Goal: Task Accomplishment & Management: Manage account settings

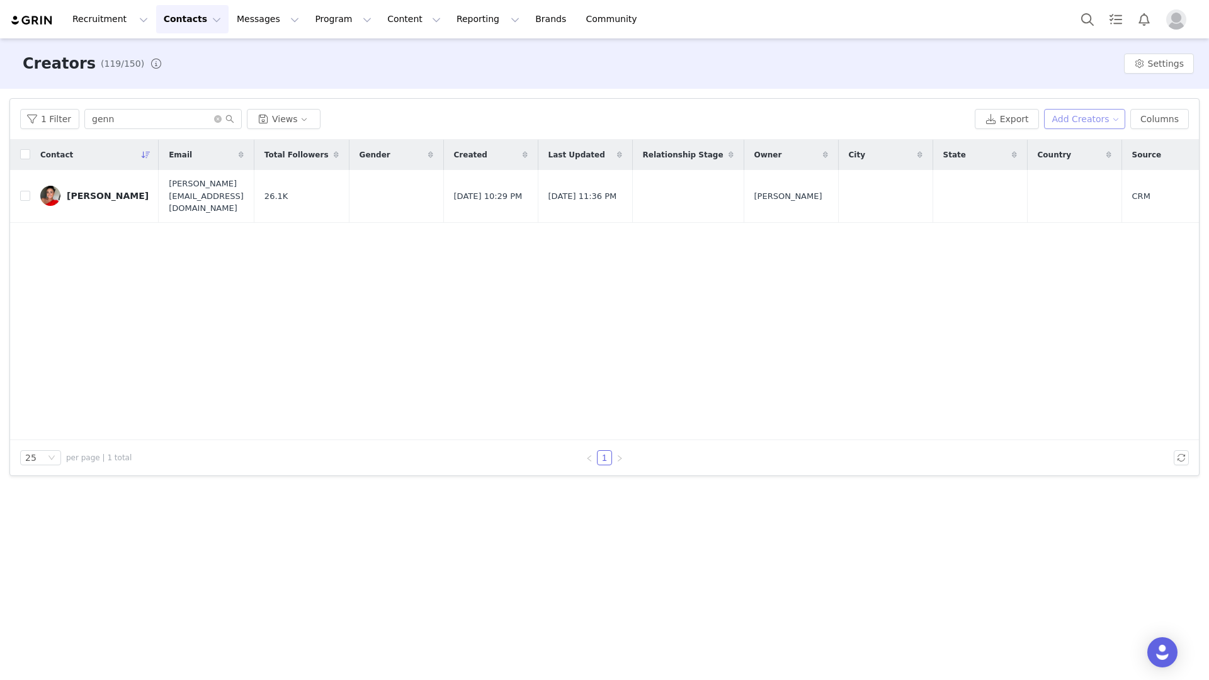
click at [1073, 115] on button "Add Creators" at bounding box center [1085, 119] width 82 height 20
click at [1061, 145] on span "Add a Creator" at bounding box center [1087, 144] width 61 height 14
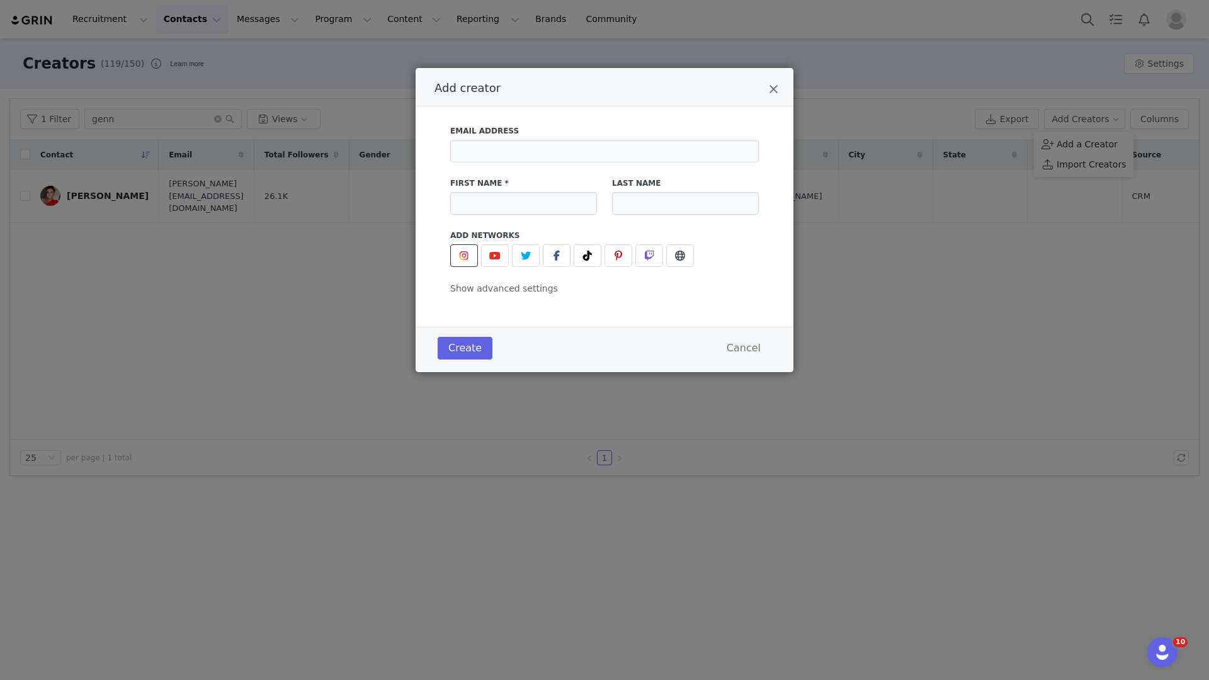
click at [464, 261] on span "Add creator" at bounding box center [464, 255] width 15 height 15
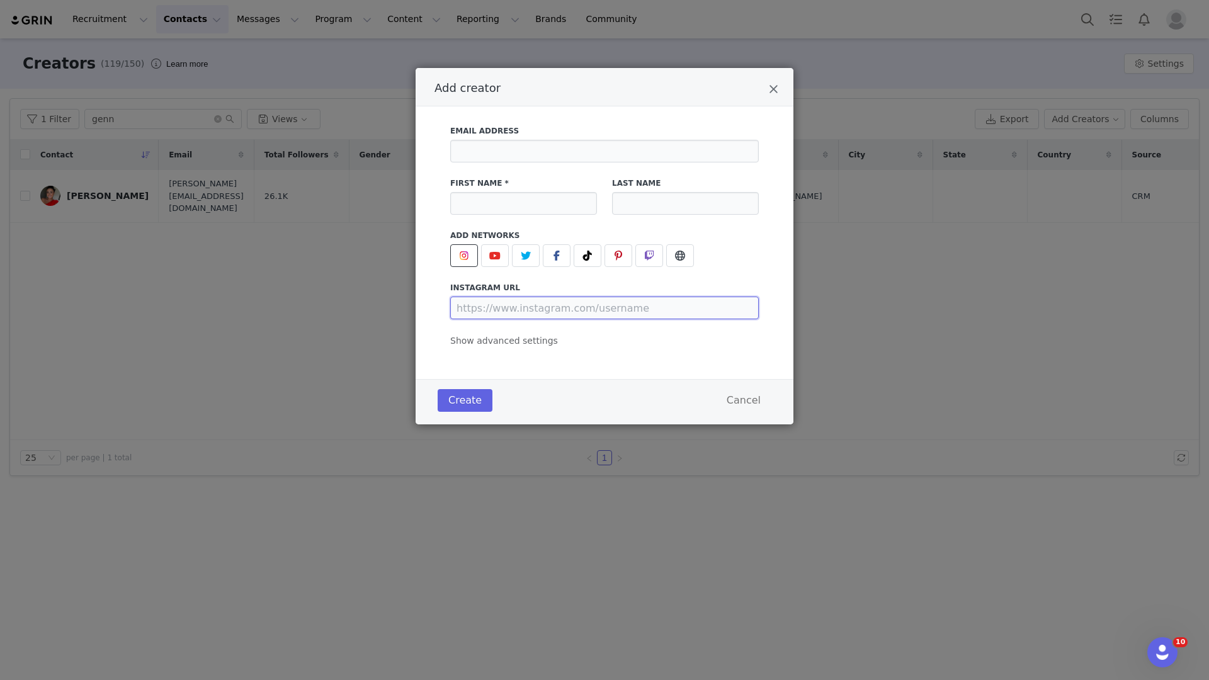
click at [530, 302] on input "Add creator" at bounding box center [604, 308] width 309 height 23
paste input "[URL][DOMAIN_NAME]"
type input "[URL][DOMAIN_NAME]"
click at [522, 197] on input "Add creator" at bounding box center [523, 203] width 147 height 23
type input "The Current Place"
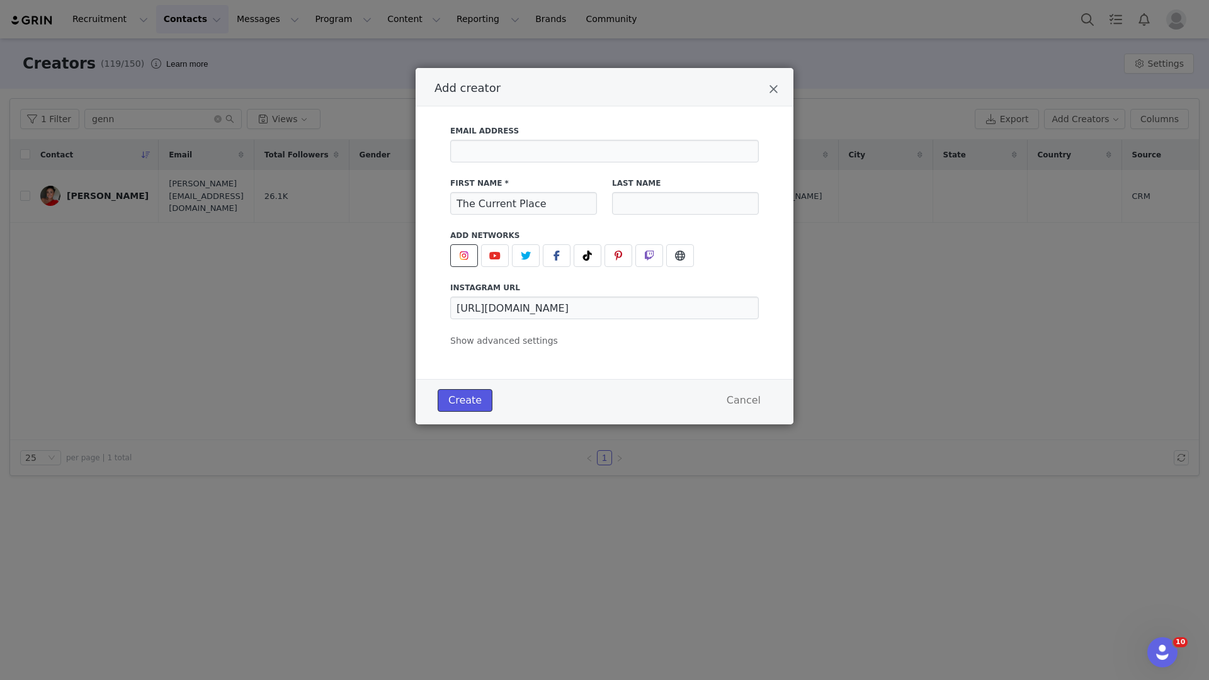
click at [468, 404] on button "Create" at bounding box center [465, 400] width 55 height 23
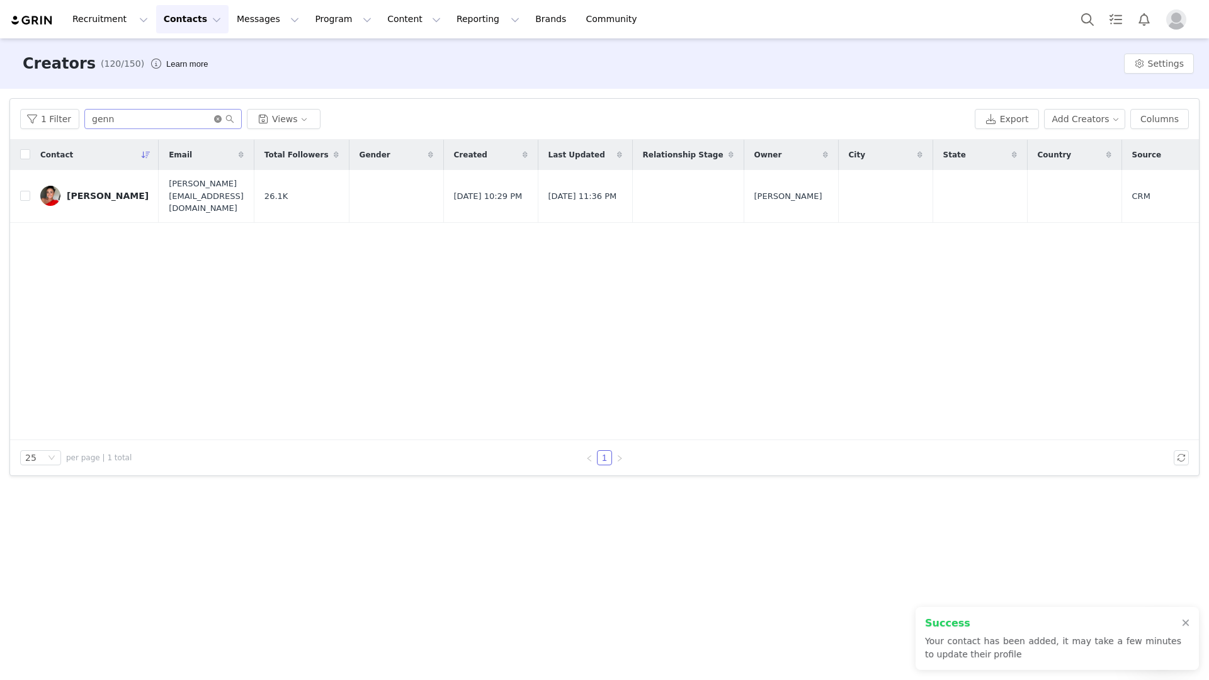
click at [214, 120] on icon "icon: close-circle" at bounding box center [218, 119] width 8 height 8
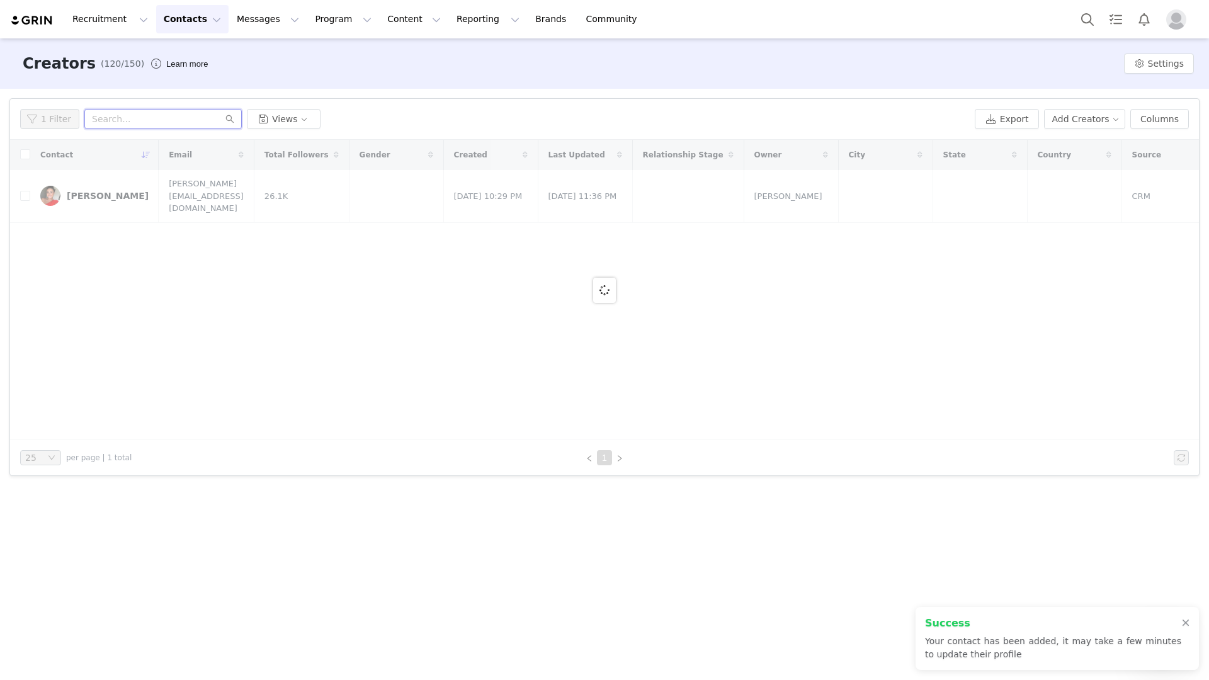
click at [211, 120] on input "text" at bounding box center [162, 119] width 157 height 20
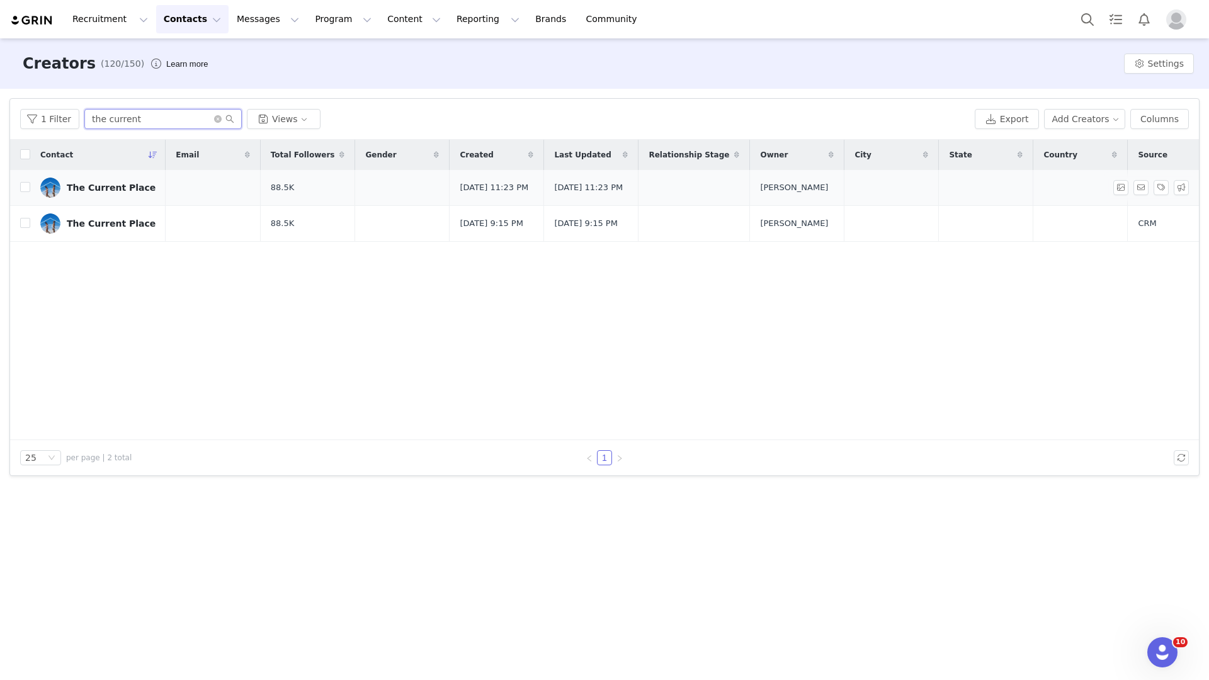
type input "the current"
click at [27, 185] on input "checkbox" at bounding box center [25, 187] width 10 height 10
checkbox input "true"
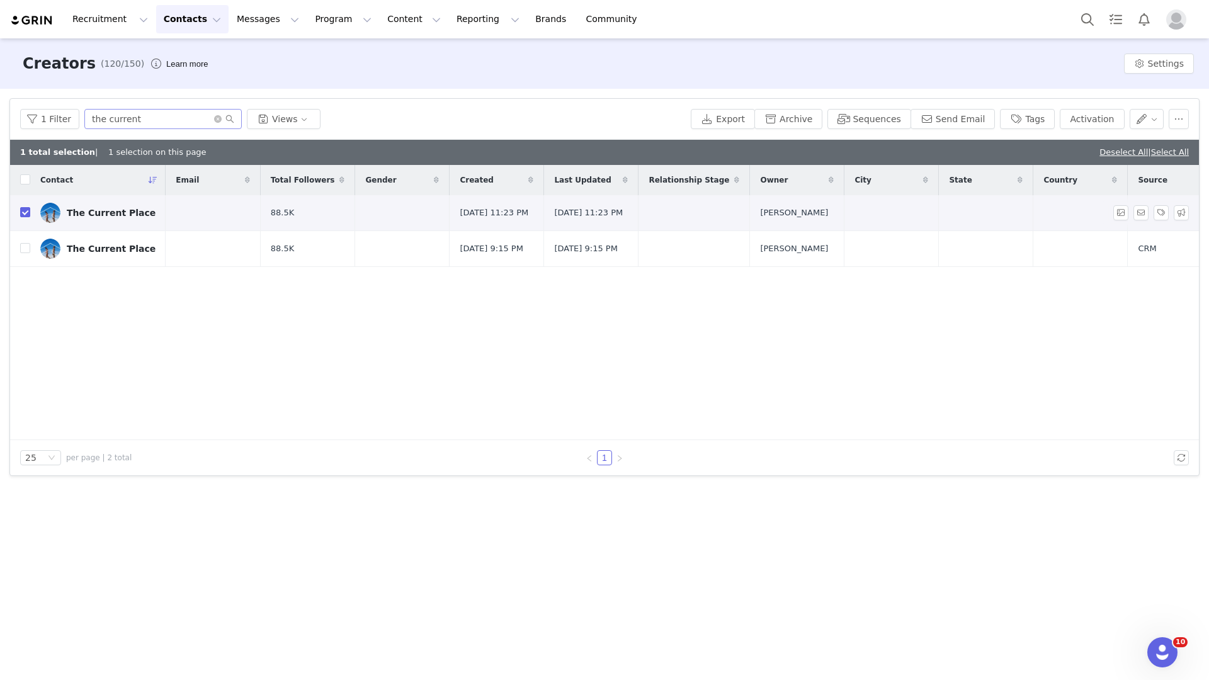
click at [84, 212] on div "The Current Place" at bounding box center [111, 213] width 89 height 10
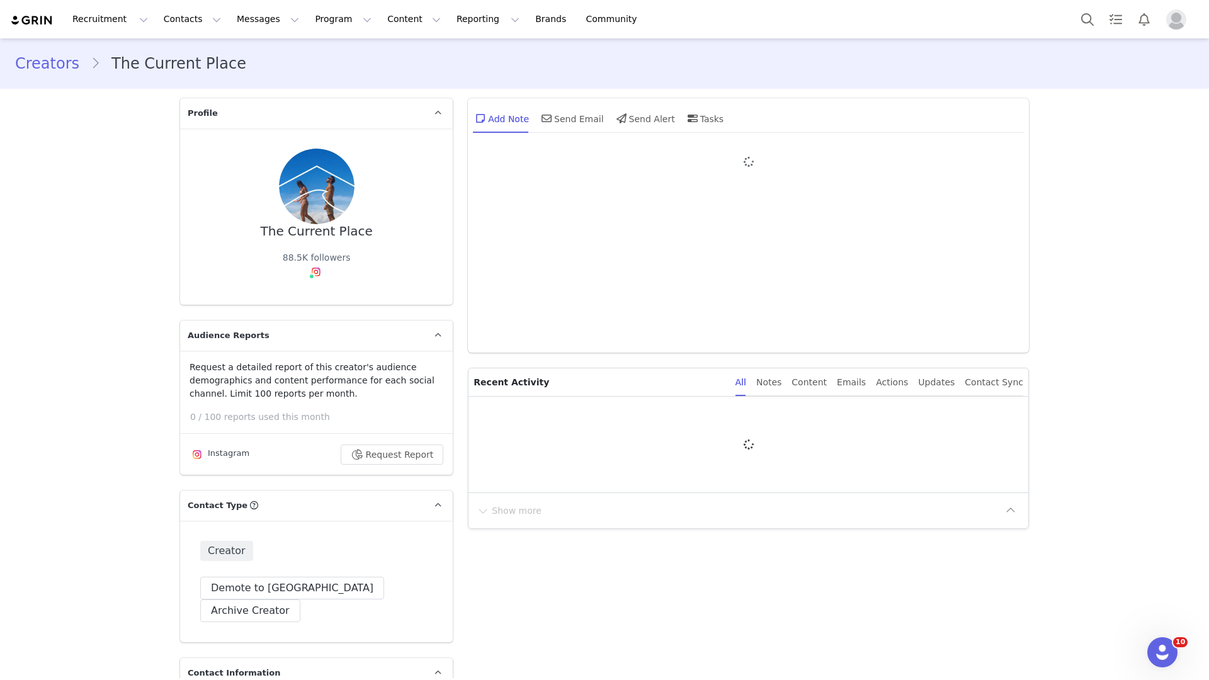
type input "+1 ([GEOGRAPHIC_DATA])"
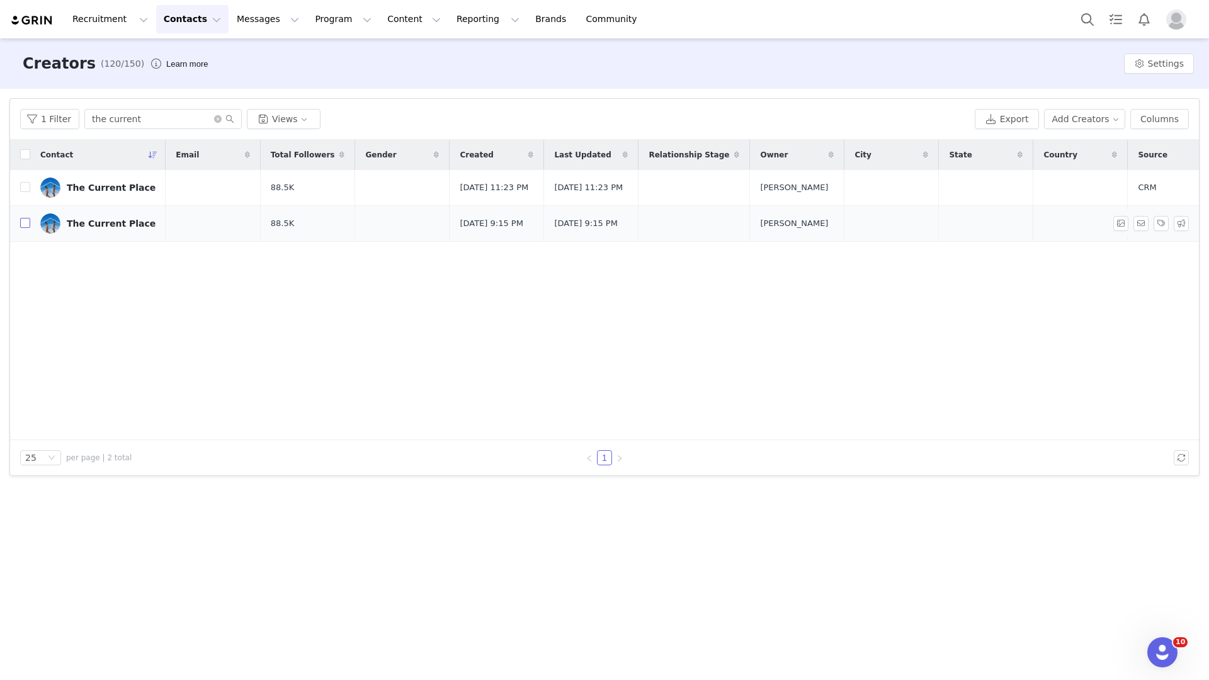
click at [25, 227] on input "checkbox" at bounding box center [25, 223] width 10 height 10
checkbox input "true"
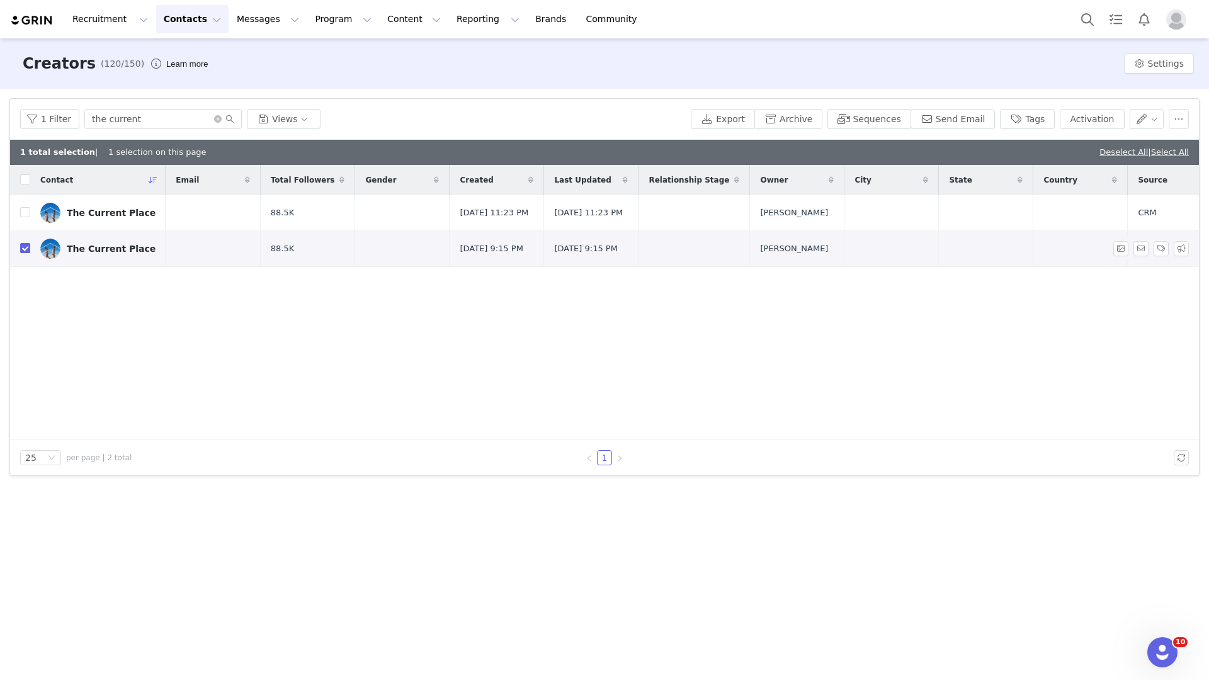
click at [188, 251] on td at bounding box center [213, 249] width 94 height 36
click at [127, 254] on div "The Current Place" at bounding box center [111, 249] width 89 height 10
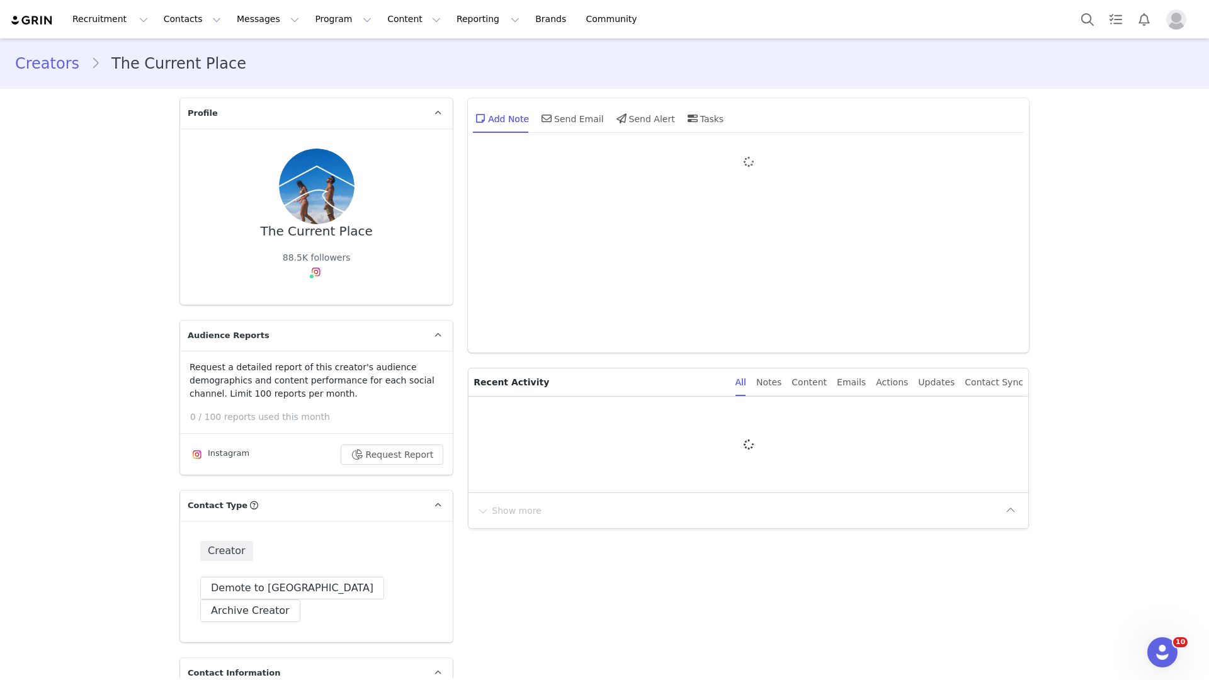
type input "+1 ([GEOGRAPHIC_DATA])"
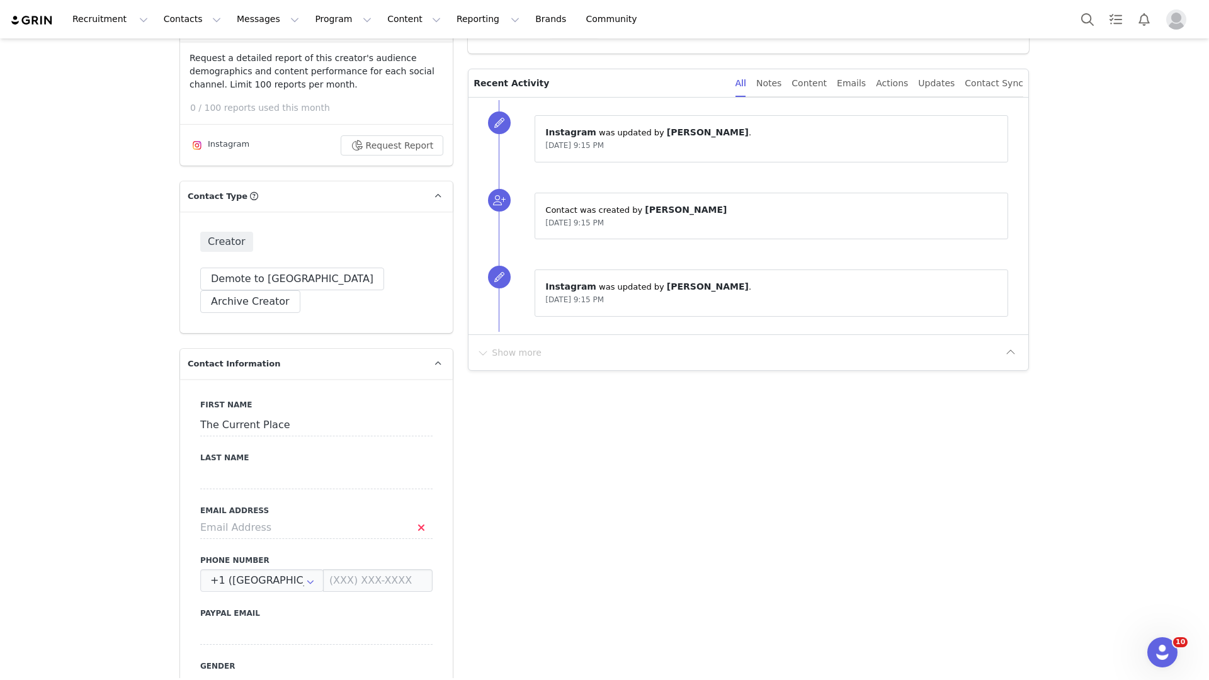
scroll to position [274, 0]
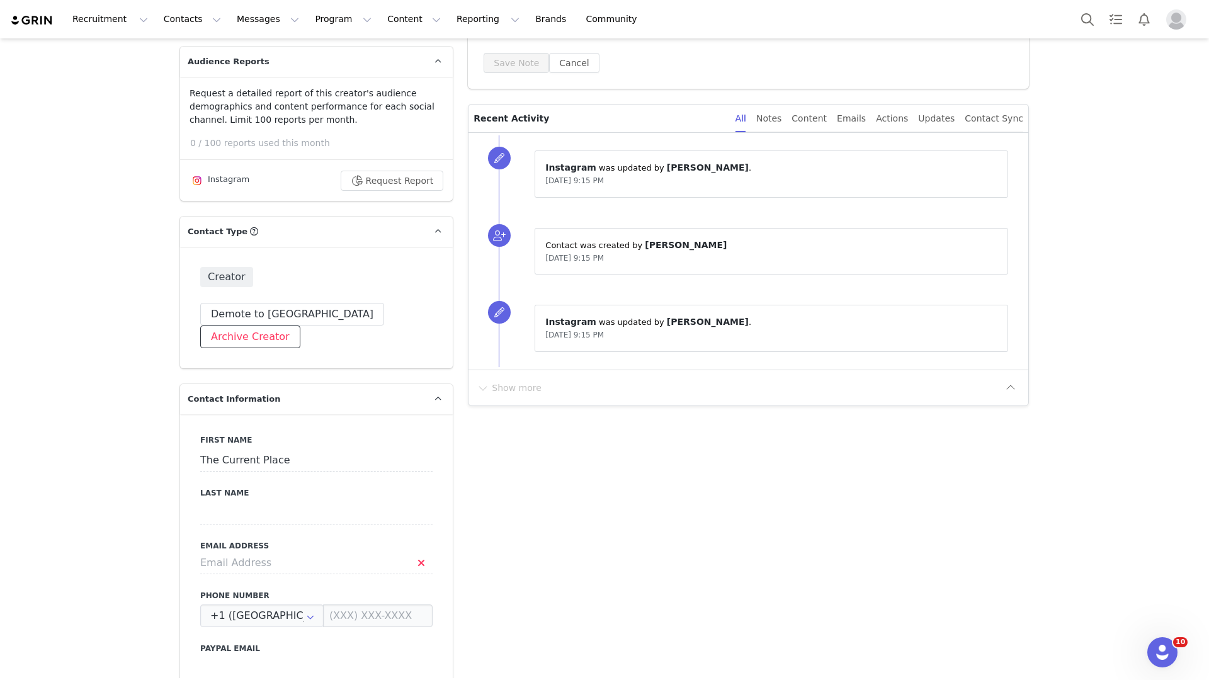
click at [300, 326] on button "Archive Creator" at bounding box center [250, 337] width 100 height 23
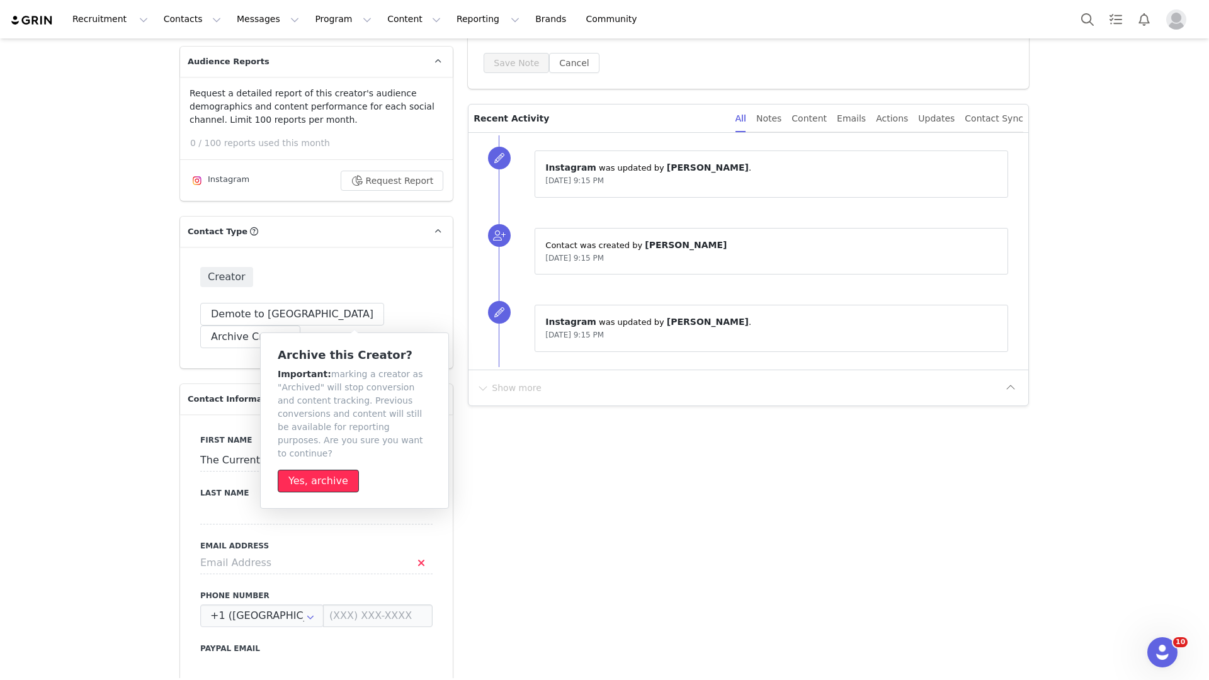
click at [333, 475] on button "Yes, archive" at bounding box center [318, 481] width 81 height 23
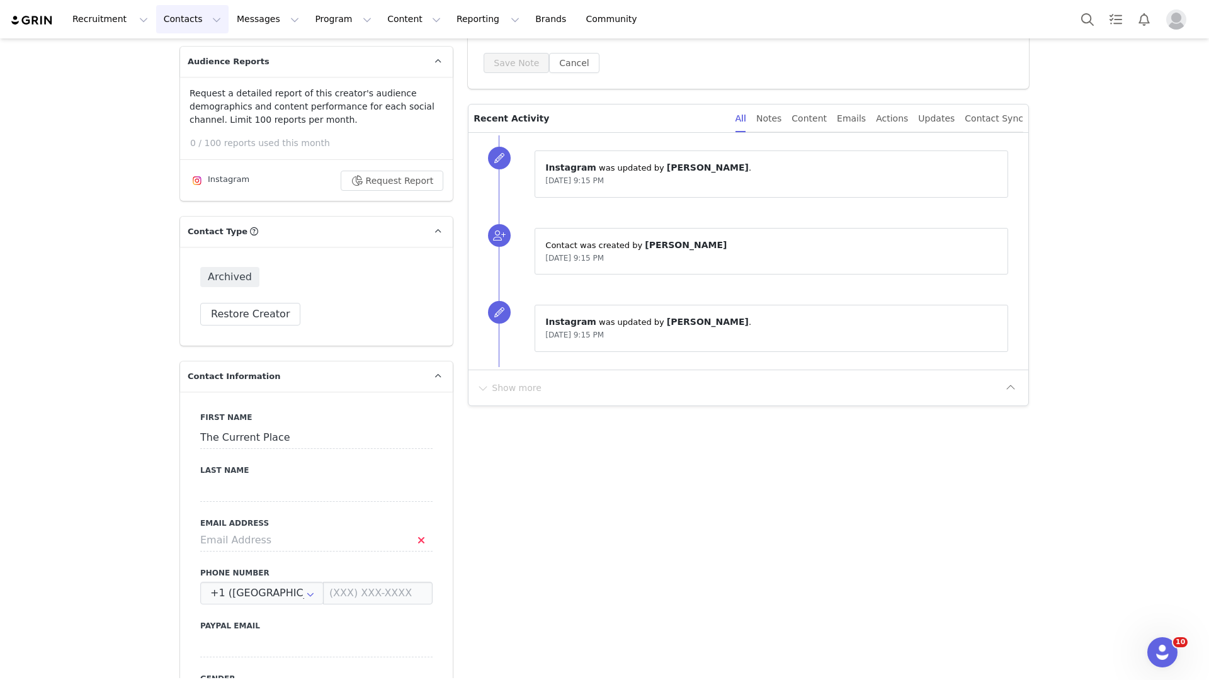
click at [186, 23] on button "Contacts Contacts" at bounding box center [192, 19] width 72 height 28
click at [190, 48] on link "Creators" at bounding box center [197, 55] width 100 height 23
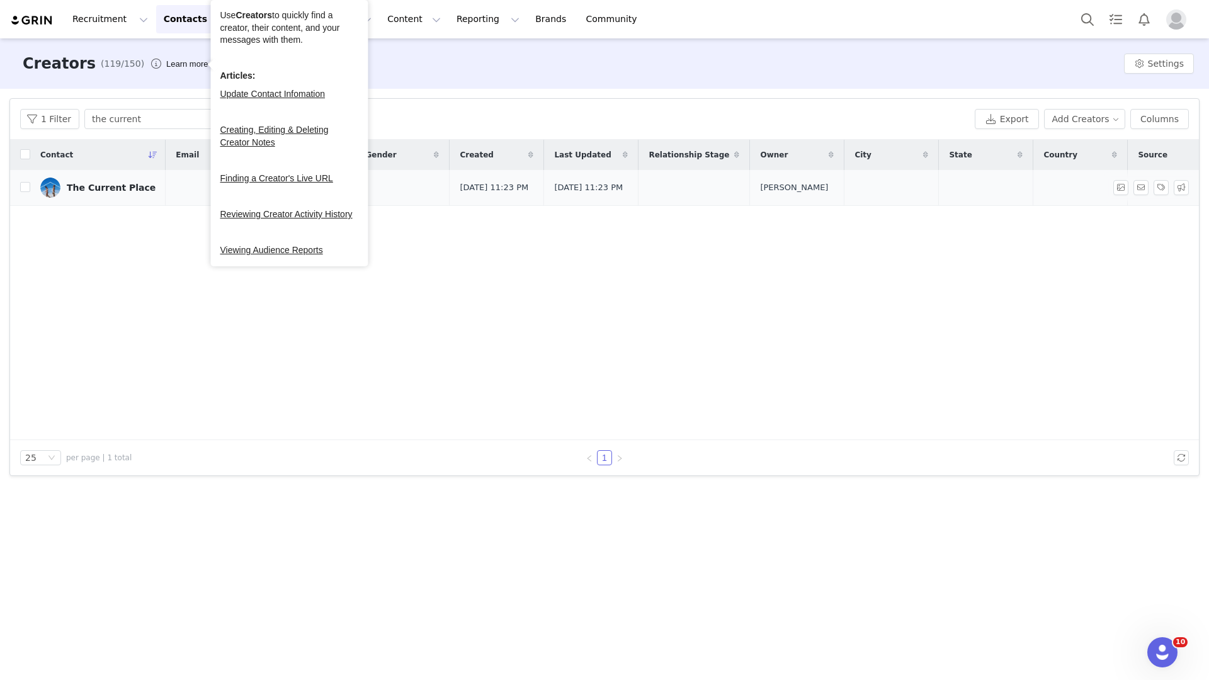
click at [122, 195] on link "The Current Place" at bounding box center [97, 188] width 115 height 20
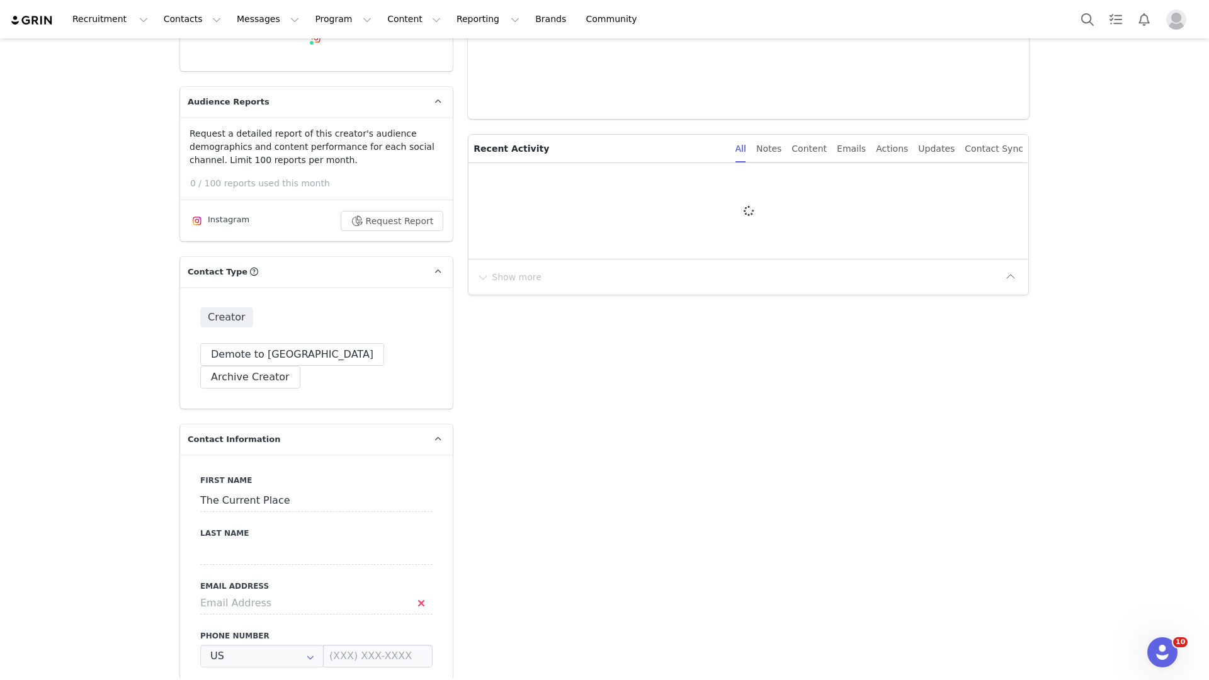
type input "+1 ([GEOGRAPHIC_DATA])"
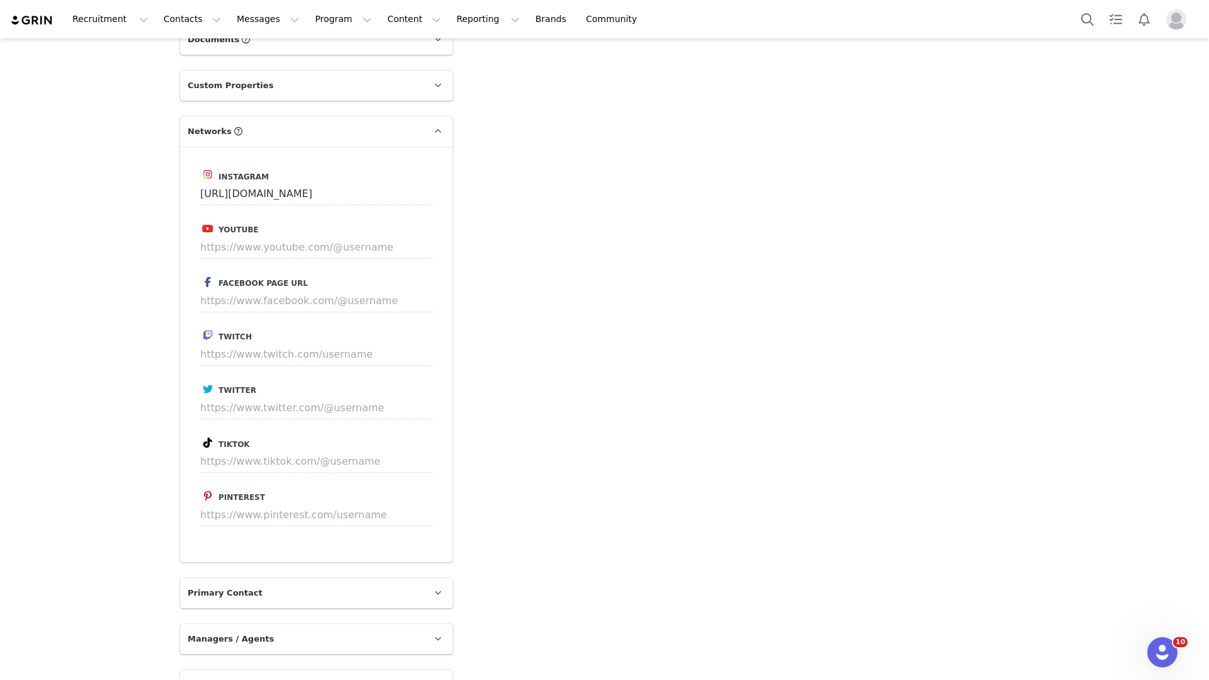
scroll to position [1741, 0]
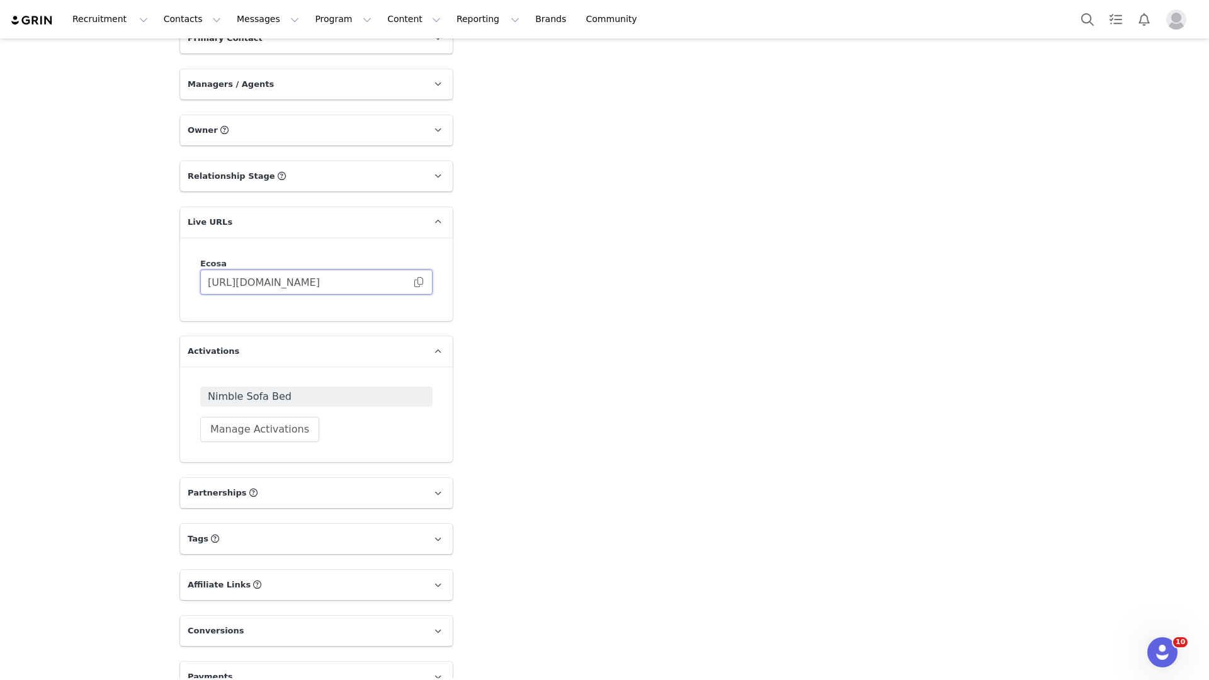
click at [292, 270] on input "[URL][DOMAIN_NAME]" at bounding box center [316, 282] width 232 height 25
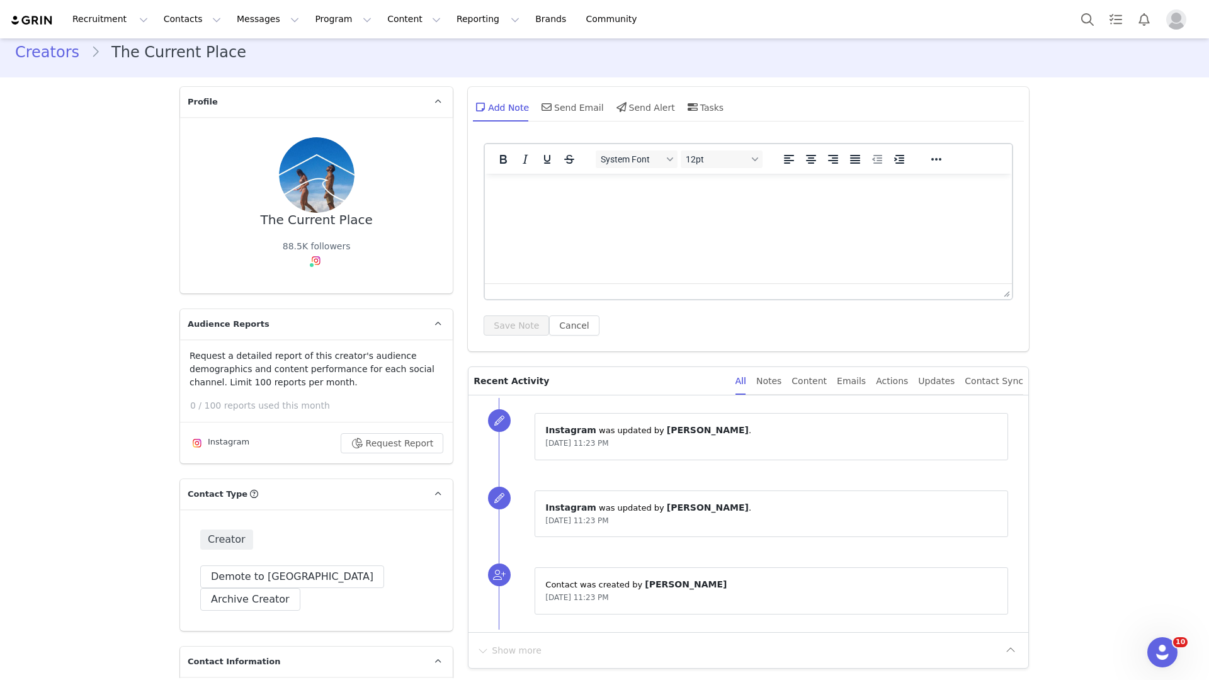
scroll to position [0, 0]
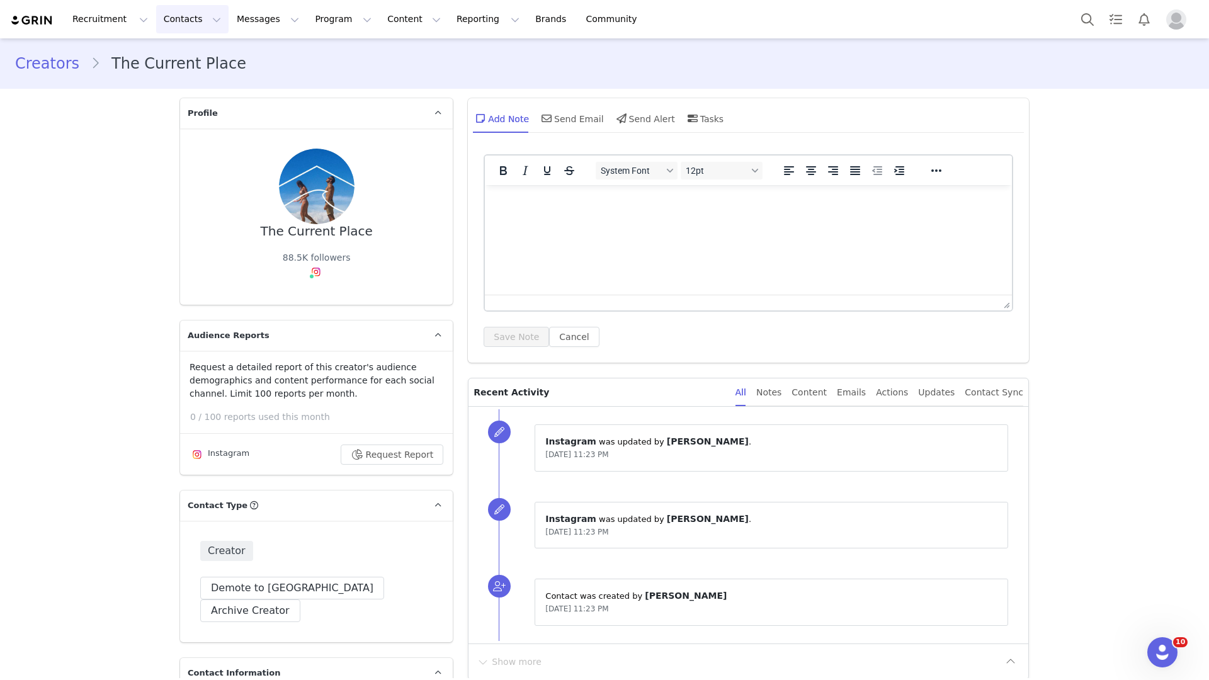
click at [181, 18] on button "Contacts Contacts" at bounding box center [192, 19] width 72 height 28
click at [186, 69] on link "Prospects" at bounding box center [197, 78] width 100 height 23
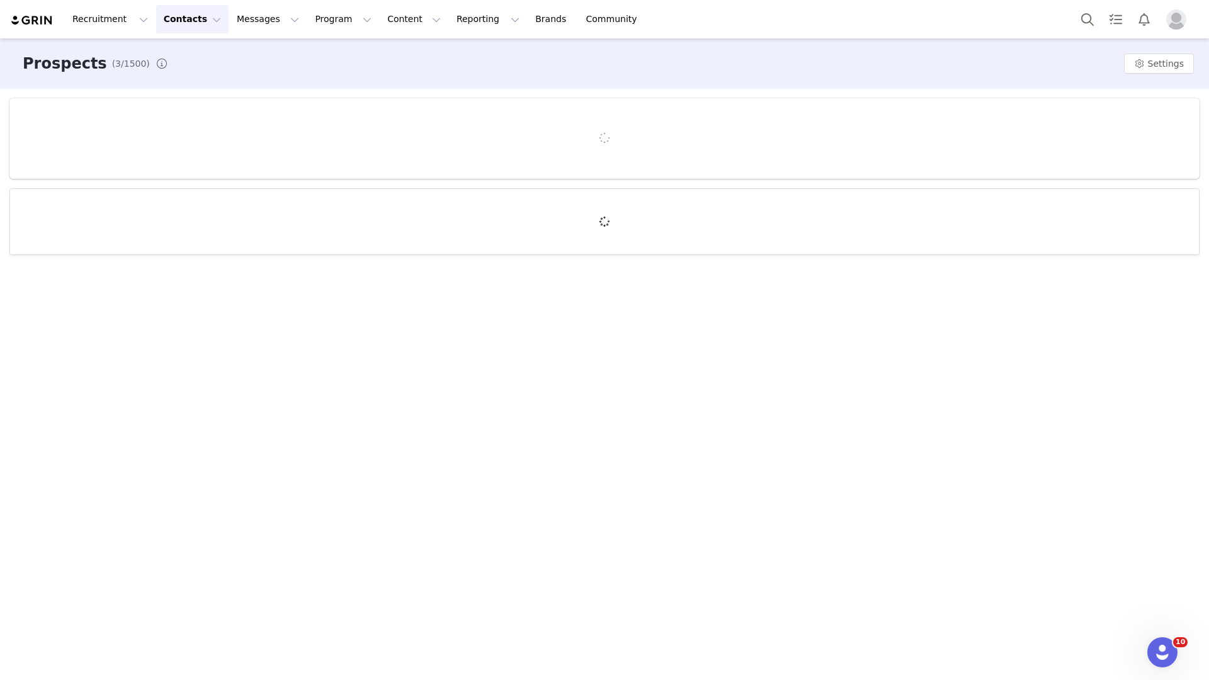
click at [186, 69] on div "Recruitment Recruitment Creator Search Curated Lists Landing Pages Web Extensio…" at bounding box center [604, 340] width 1209 height 680
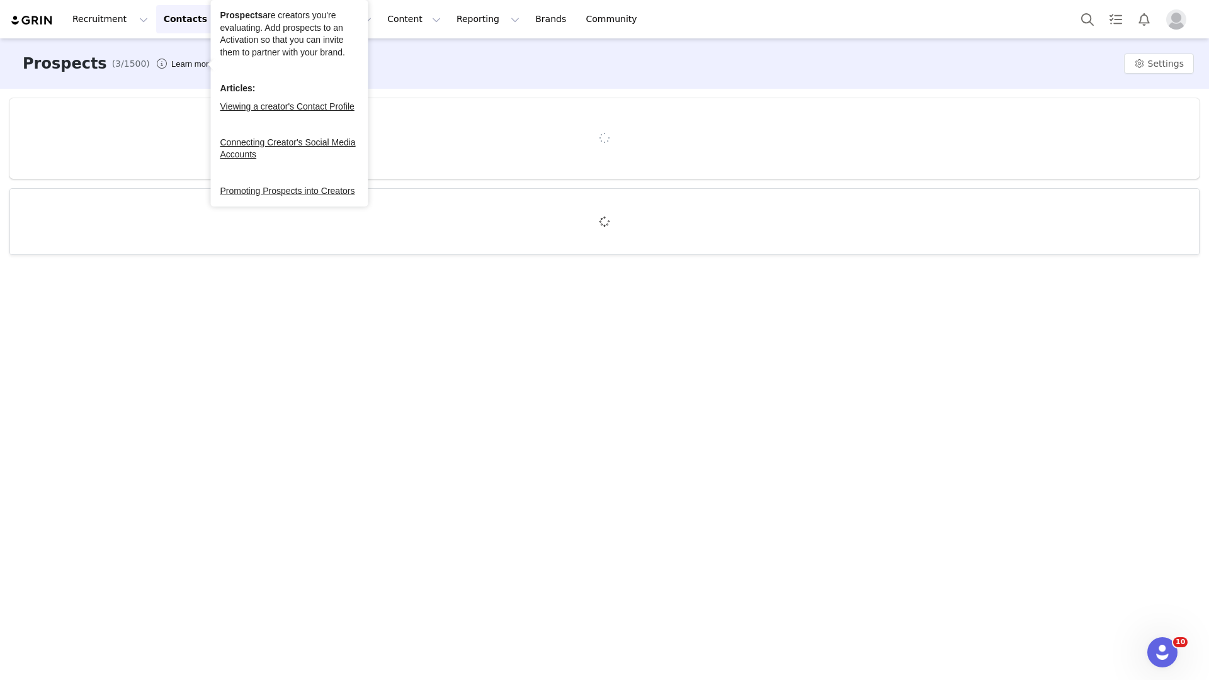
click at [186, 43] on div "Prospects (3/1500) Learn more Settings" at bounding box center [604, 63] width 1209 height 50
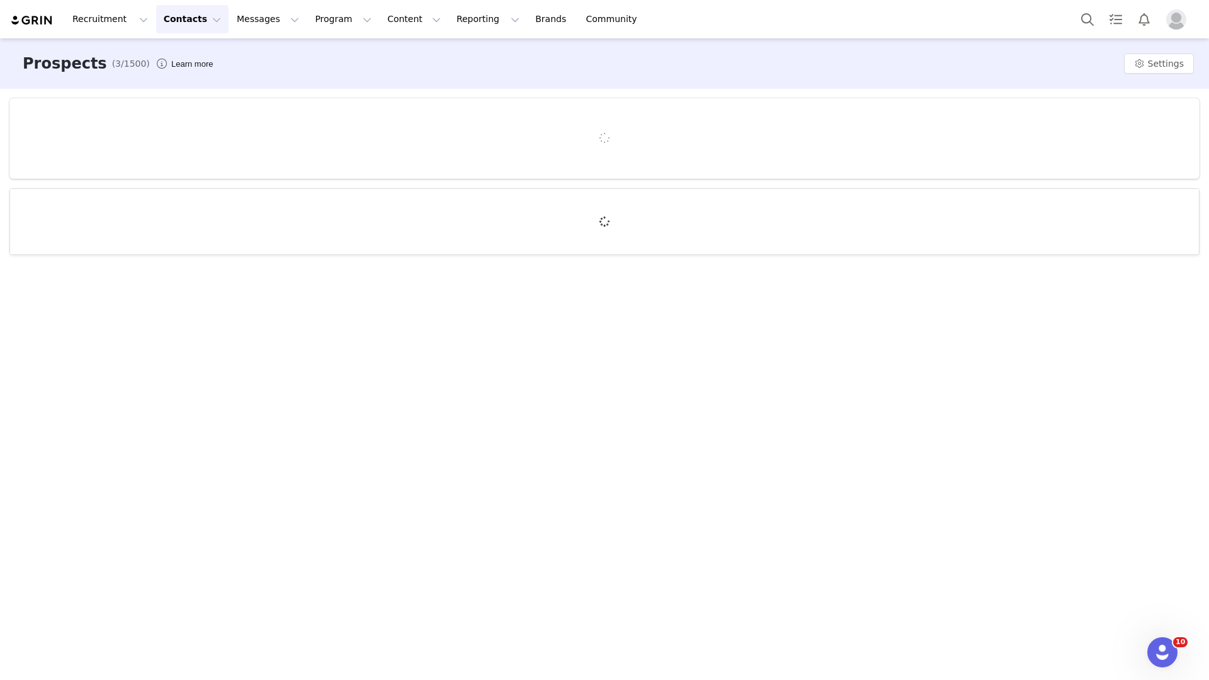
click at [186, 26] on button "Contacts Contacts" at bounding box center [192, 19] width 72 height 28
click at [186, 53] on p "Creators" at bounding box center [175, 55] width 37 height 13
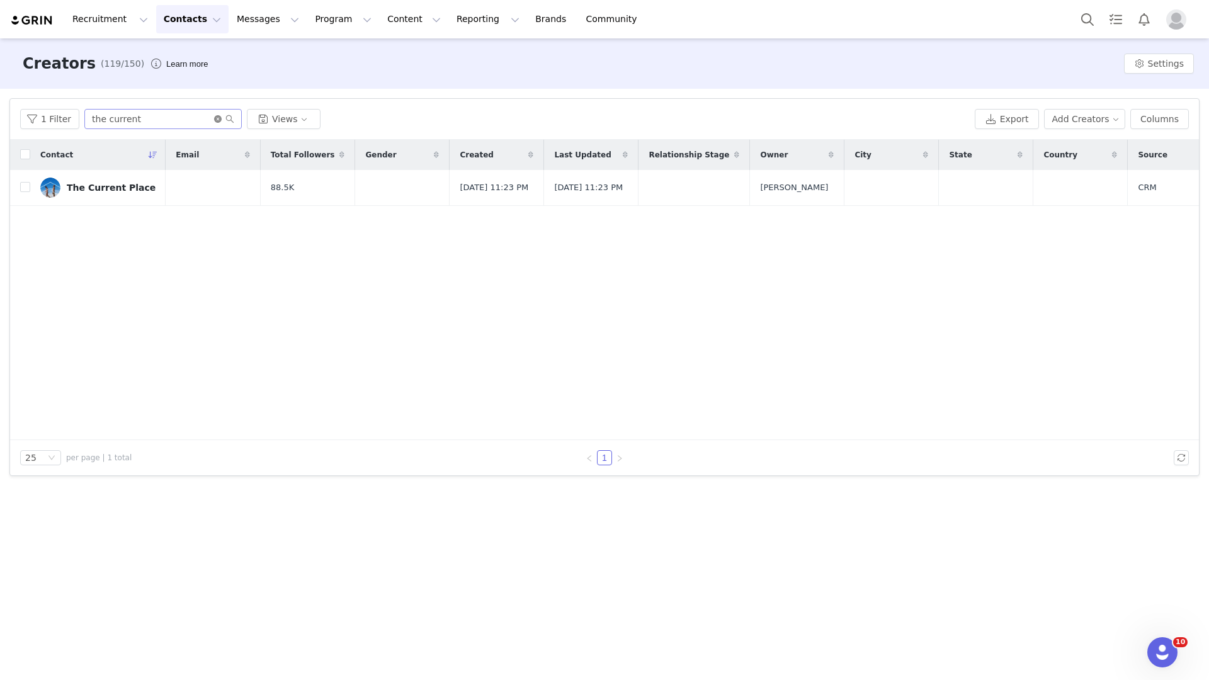
click at [215, 120] on icon "icon: close-circle" at bounding box center [218, 119] width 8 height 8
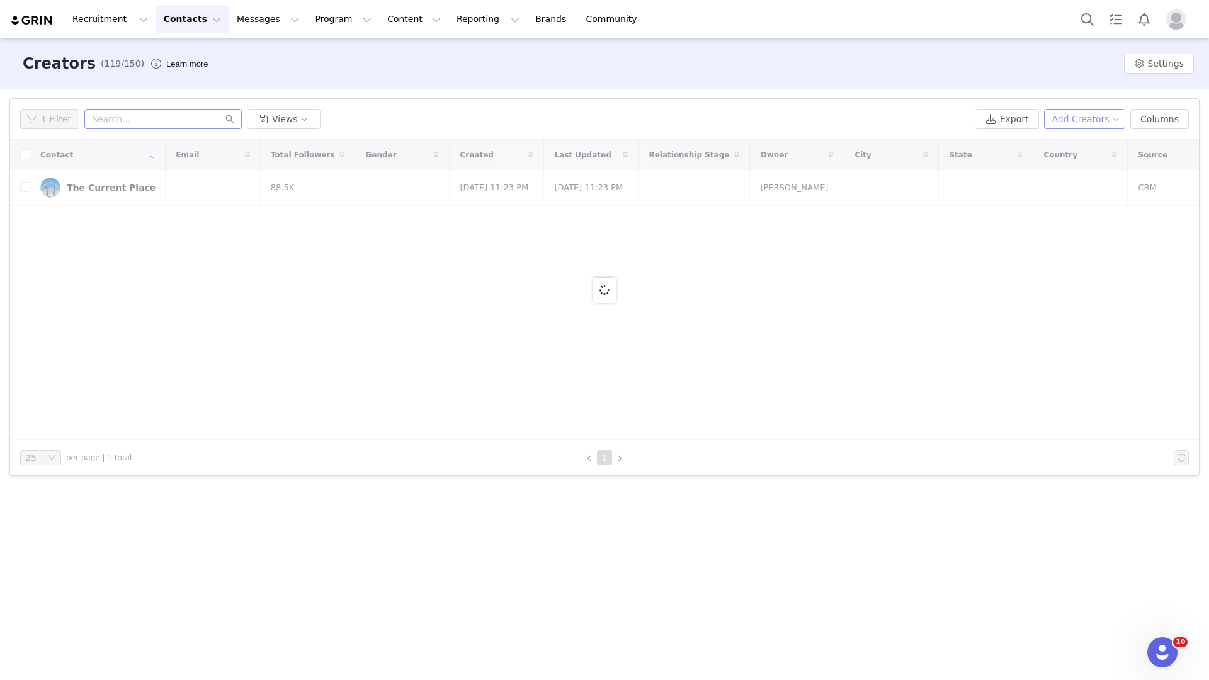
click at [1068, 113] on button "Add Creators" at bounding box center [1085, 119] width 82 height 20
click at [1070, 141] on span "Add a Creator" at bounding box center [1087, 144] width 61 height 14
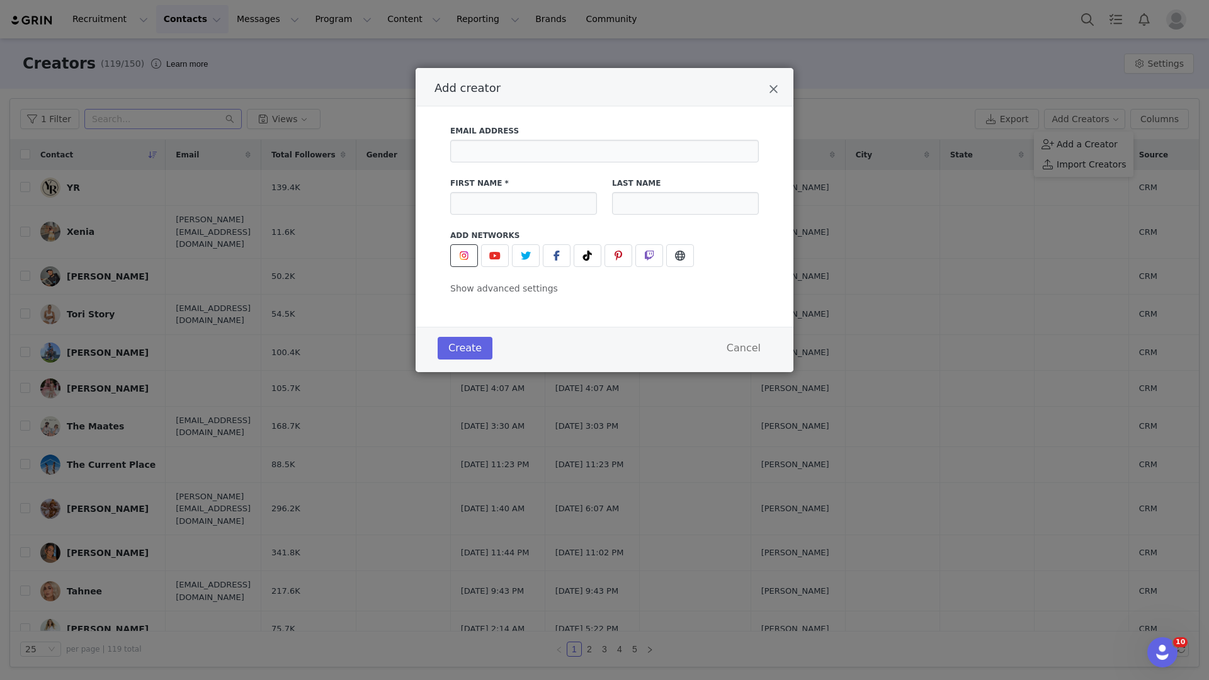
click at [474, 248] on button "Add creator" at bounding box center [464, 255] width 28 height 23
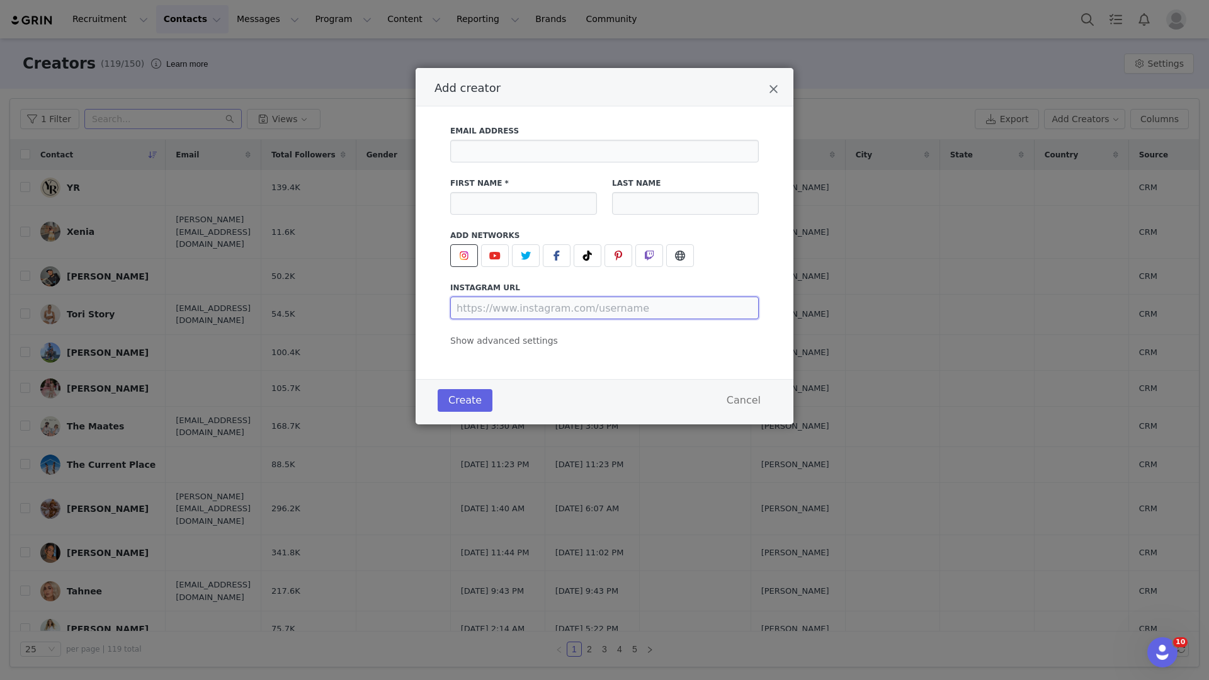
click at [516, 311] on input "Add creator" at bounding box center [604, 308] width 309 height 23
paste input "[URL][DOMAIN_NAME]"
type input "[URL][DOMAIN_NAME]"
click at [510, 208] on input "Add creator" at bounding box center [523, 203] width 147 height 23
type input "[PERSON_NAME]"
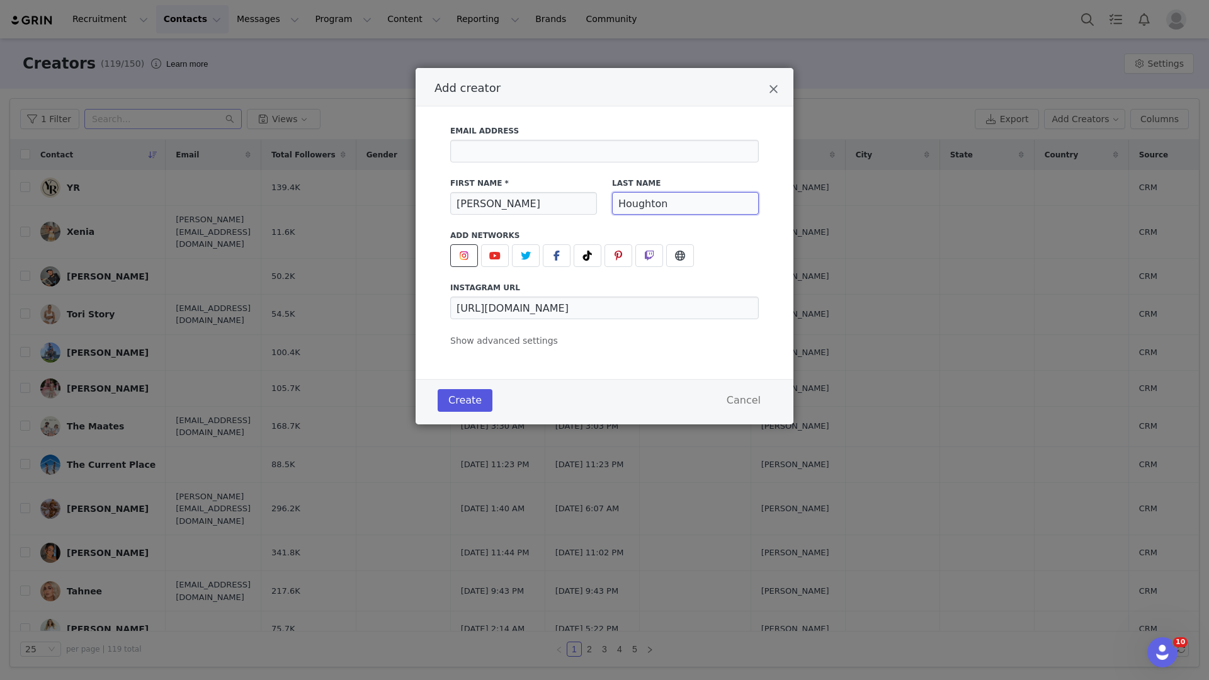
type input "Houghton"
click at [464, 397] on button "Create" at bounding box center [465, 400] width 55 height 23
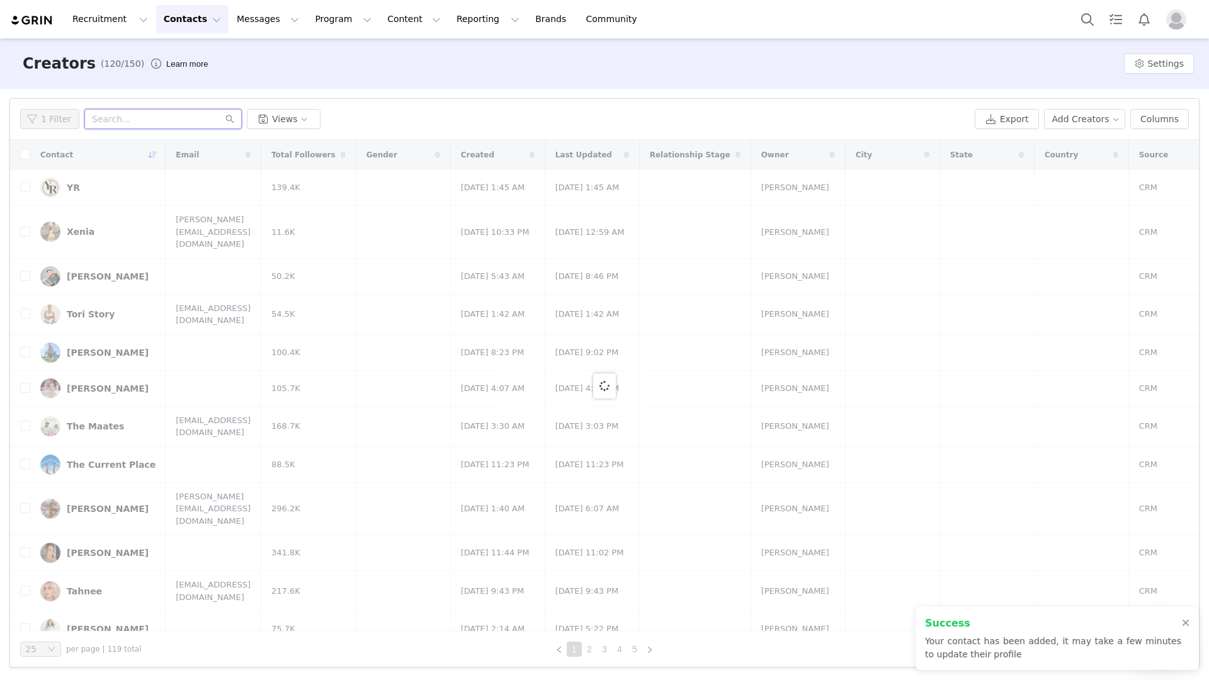
click at [202, 120] on input "text" at bounding box center [162, 119] width 157 height 20
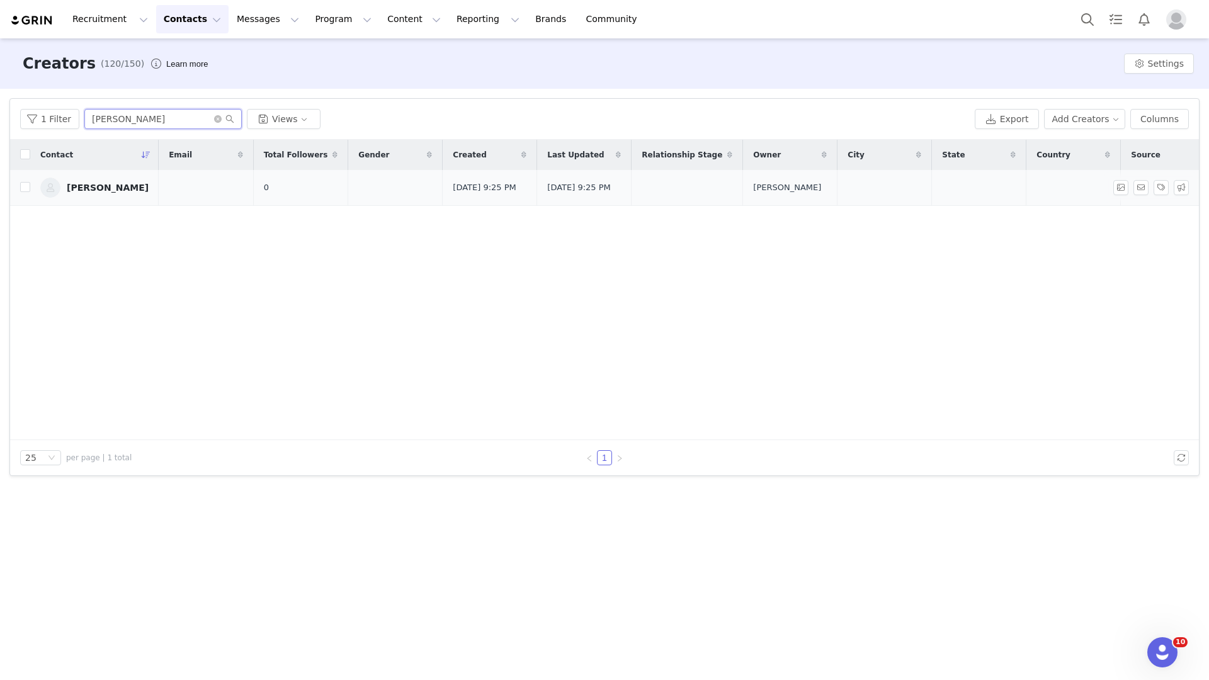
type input "[PERSON_NAME]"
click at [77, 193] on div "[PERSON_NAME]" at bounding box center [108, 188] width 82 height 10
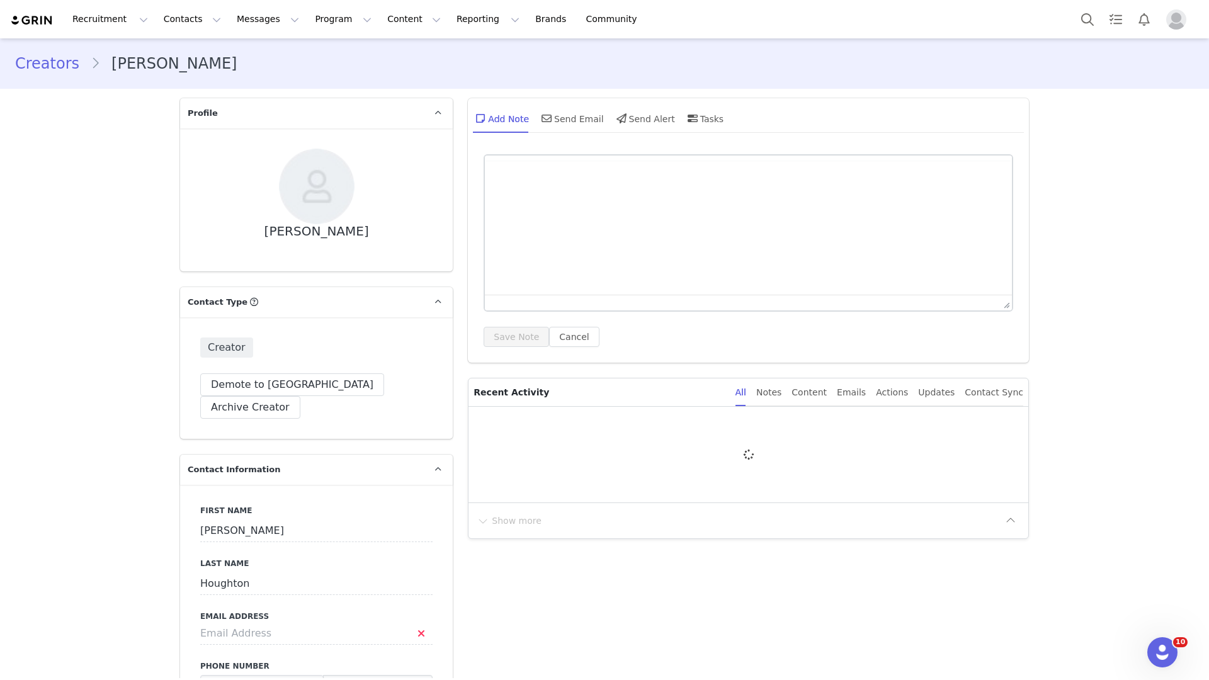
click at [300, 72] on div "Creators [PERSON_NAME]" at bounding box center [604, 63] width 1179 height 23
type input "+1 ([GEOGRAPHIC_DATA])"
type input "[URL][DOMAIN_NAME]"
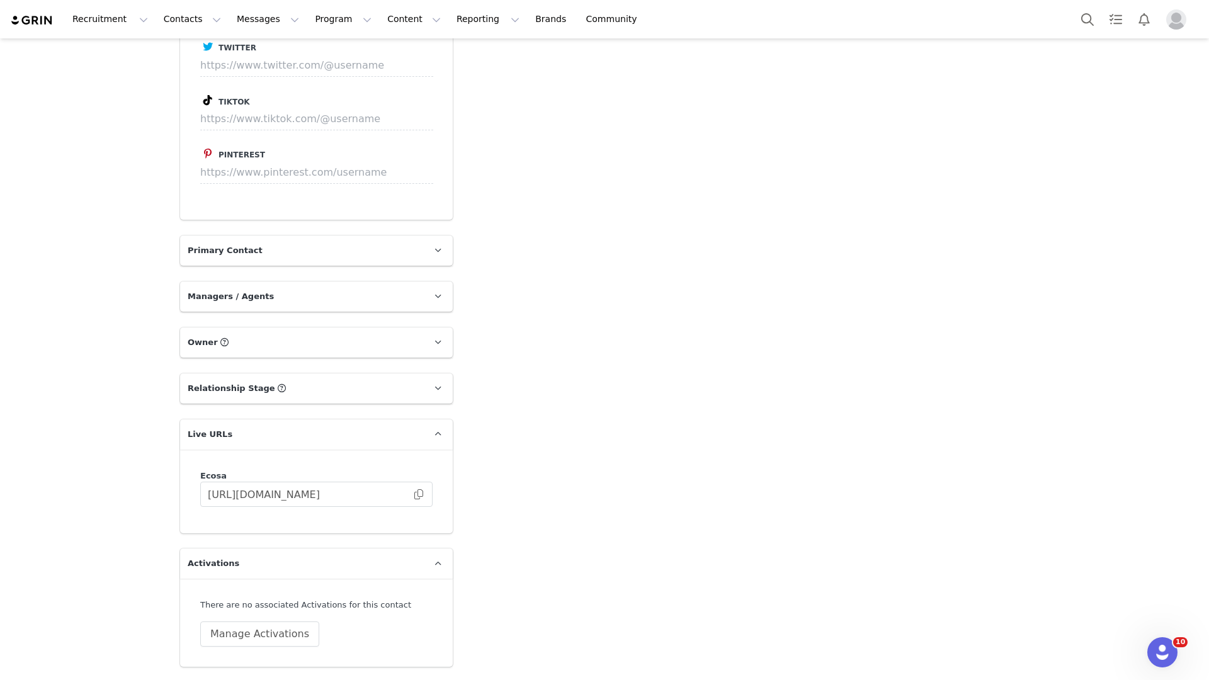
scroll to position [1733, 0]
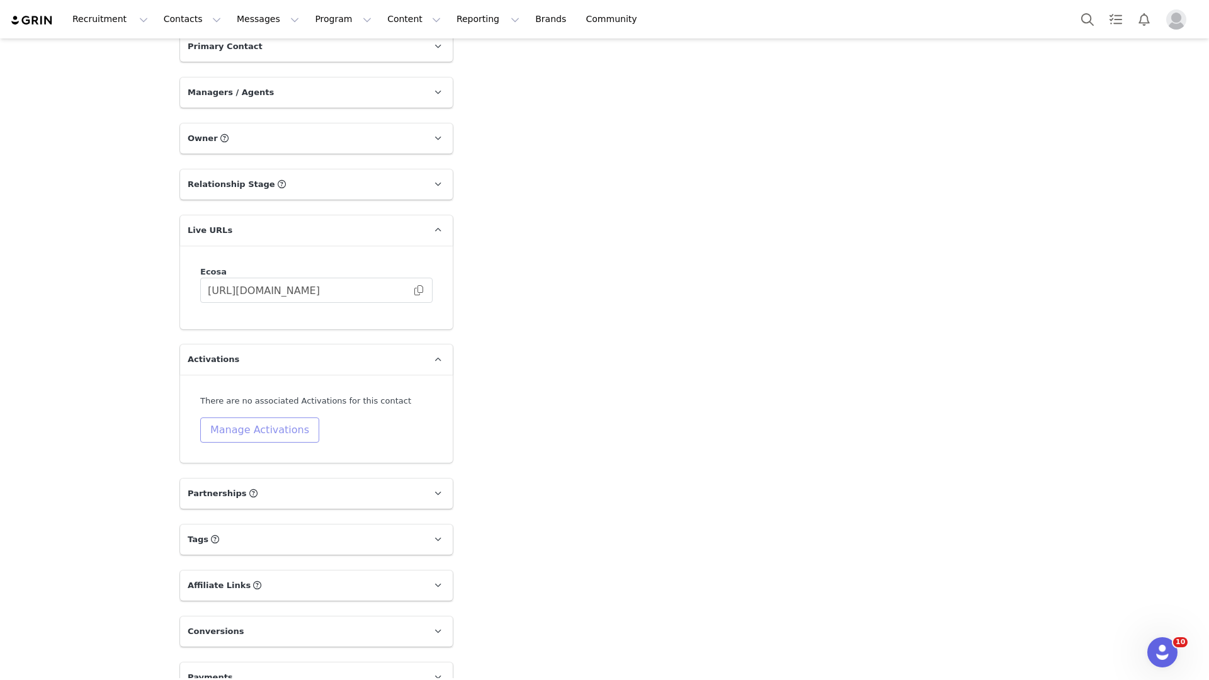
click at [275, 418] on button "Manage Activations" at bounding box center [259, 430] width 119 height 25
click at [280, 442] on div "Activations Manage Select Activation" at bounding box center [227, 446] width 156 height 38
click at [280, 454] on div "Select Activation" at bounding box center [222, 455] width 123 height 19
click at [288, 452] on icon "icon: down" at bounding box center [289, 456] width 8 height 8
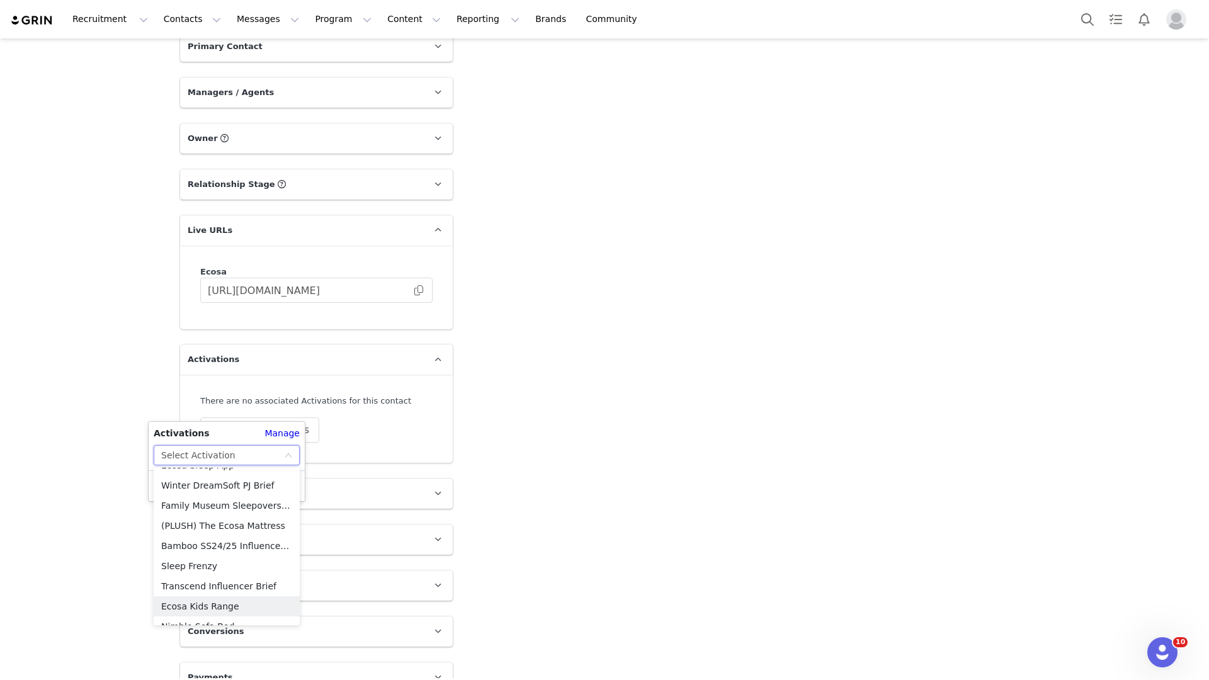
scroll to position [11, 0]
click at [243, 530] on li "(PLUSH) The Ecosa Mattress" at bounding box center [227, 530] width 146 height 20
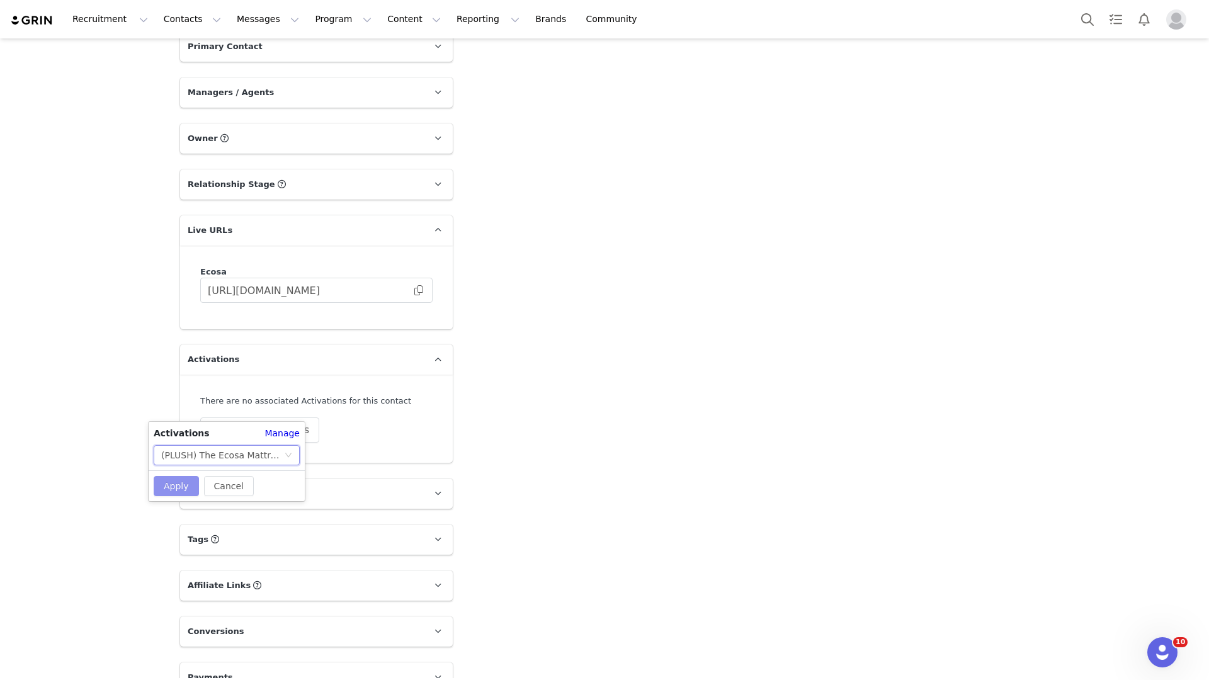
click at [187, 489] on button "Apply" at bounding box center [176, 486] width 45 height 20
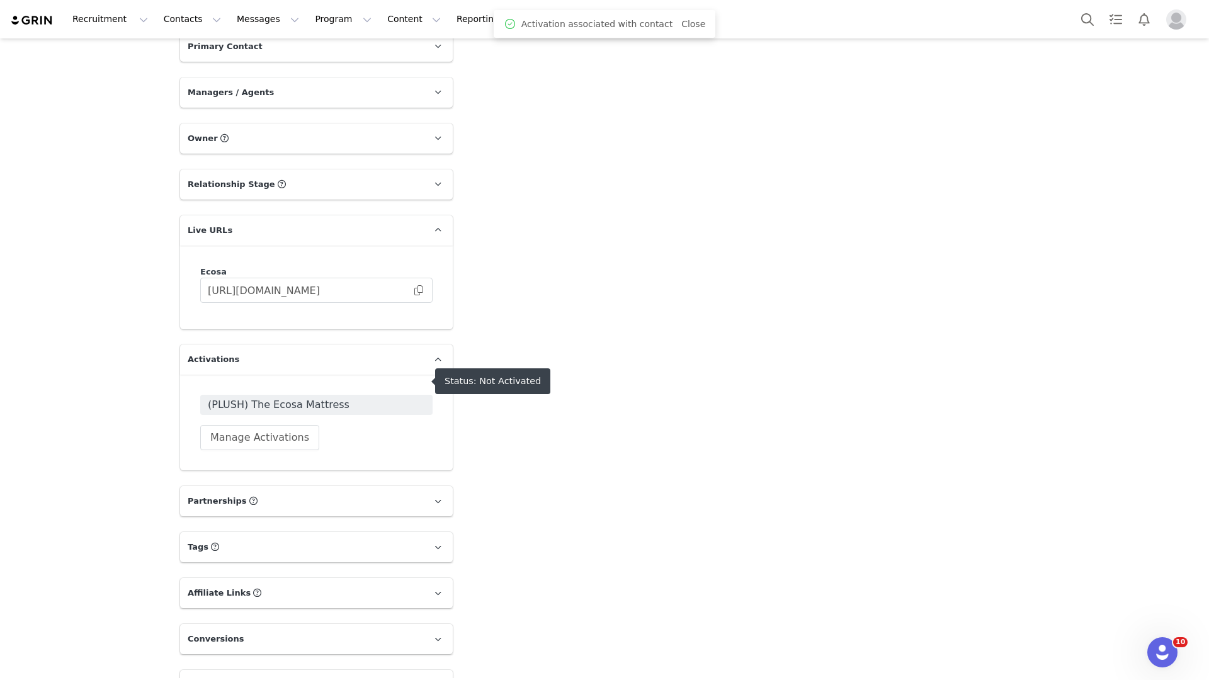
click at [312, 397] on span "(PLUSH) The Ecosa Mattress" at bounding box center [316, 404] width 217 height 15
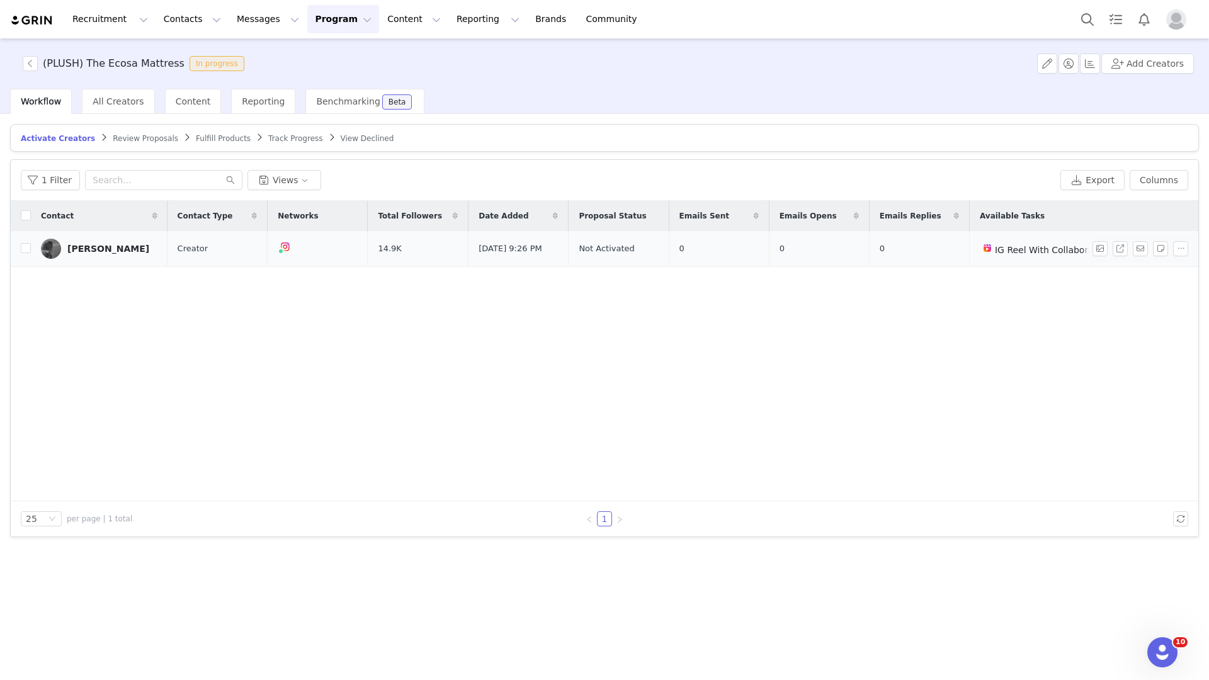
click at [113, 248] on div "[PERSON_NAME]" at bounding box center [108, 249] width 82 height 10
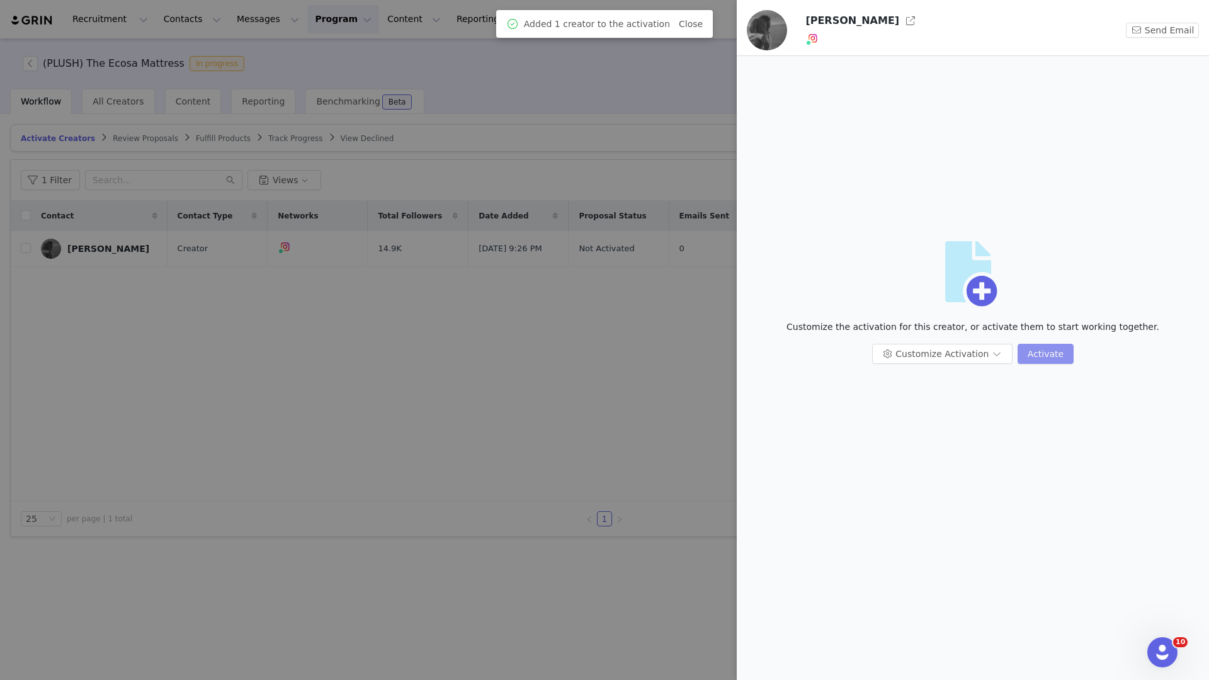
click at [1034, 345] on button "Activate" at bounding box center [1046, 354] width 56 height 20
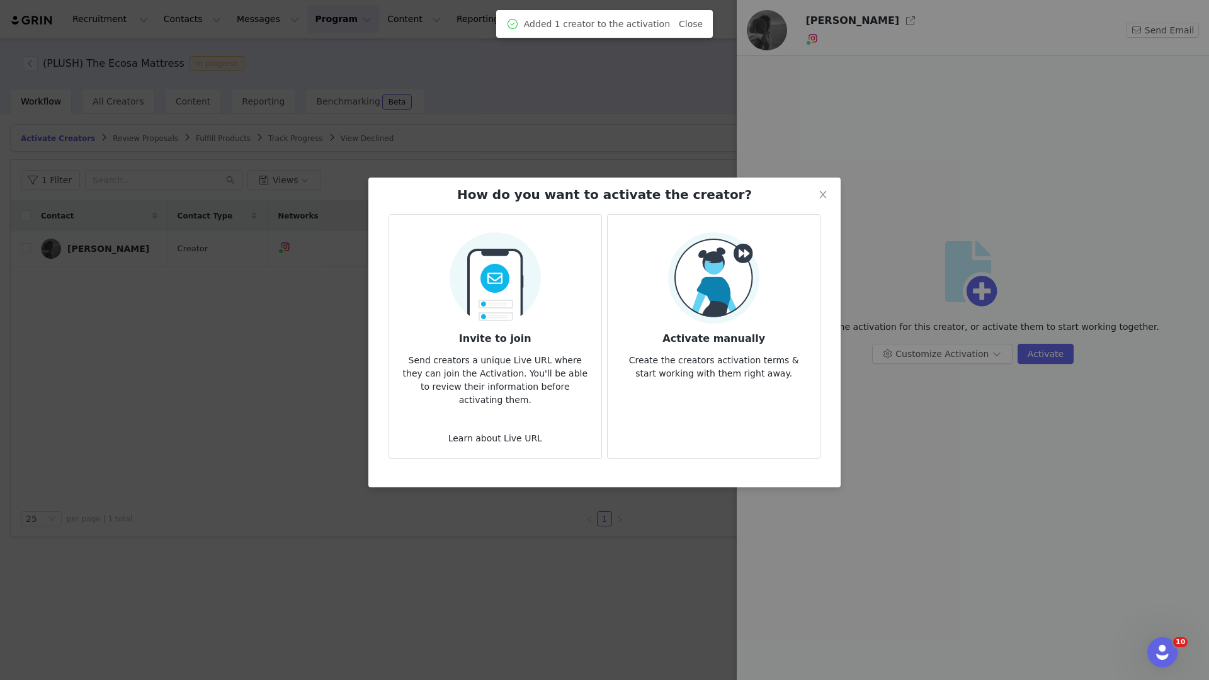
click at [731, 361] on p "Create the creators activation terms & start working with them right away." at bounding box center [714, 363] width 192 height 34
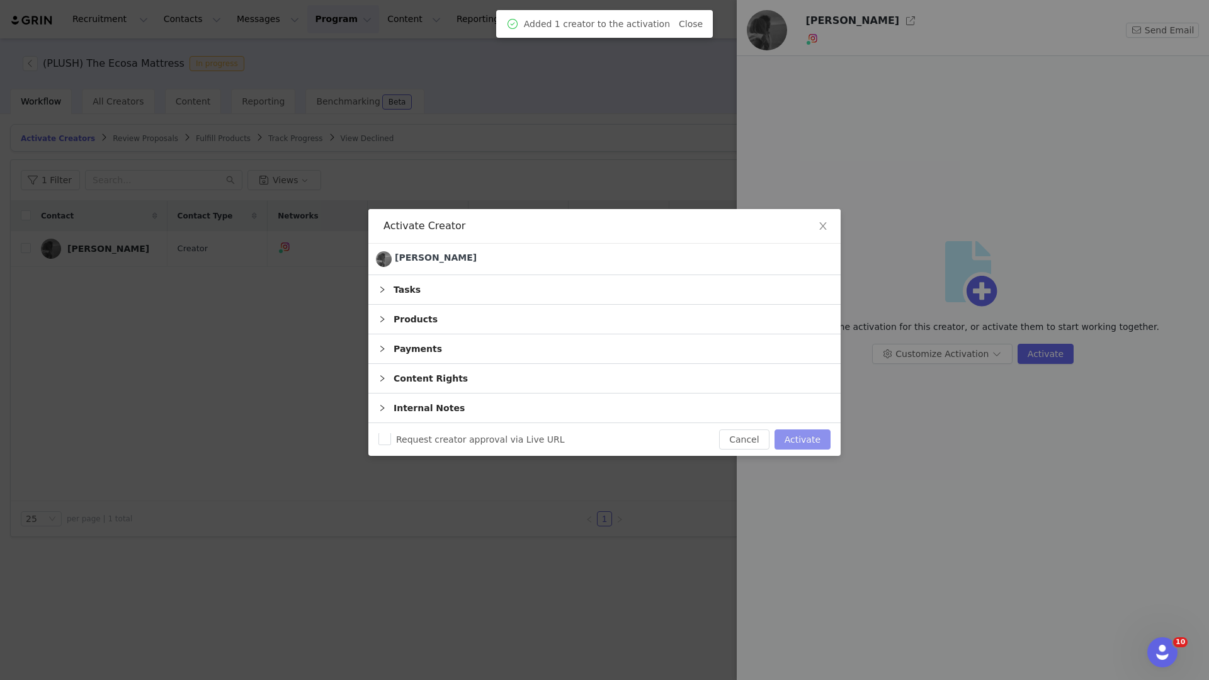
click at [803, 435] on button "Activate" at bounding box center [803, 440] width 56 height 20
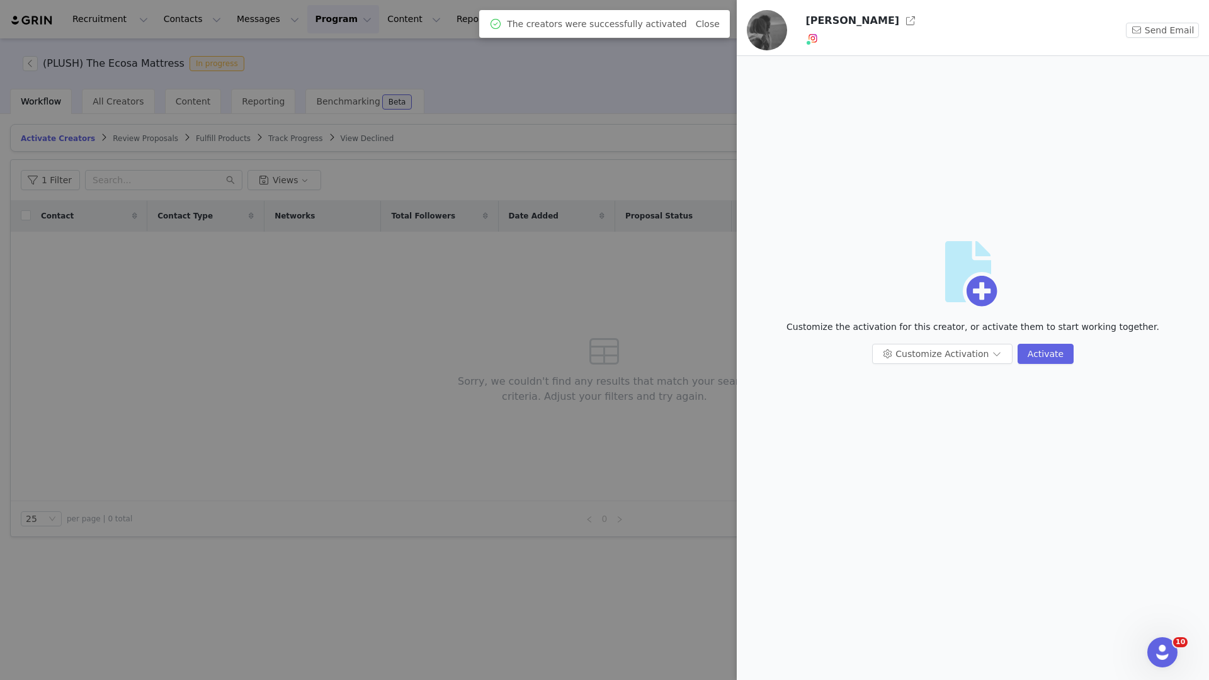
click at [307, 409] on div at bounding box center [604, 340] width 1209 height 680
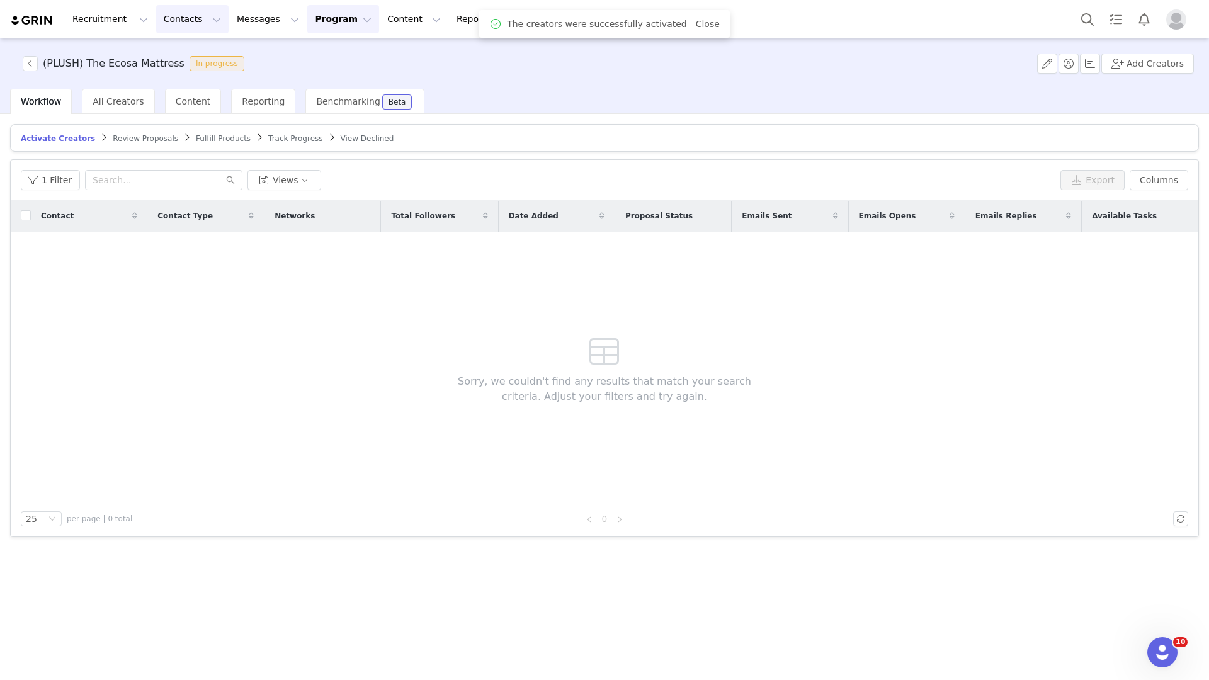
click at [176, 26] on button "Contacts Contacts" at bounding box center [192, 19] width 72 height 28
click at [180, 50] on p "Creators" at bounding box center [176, 55] width 38 height 13
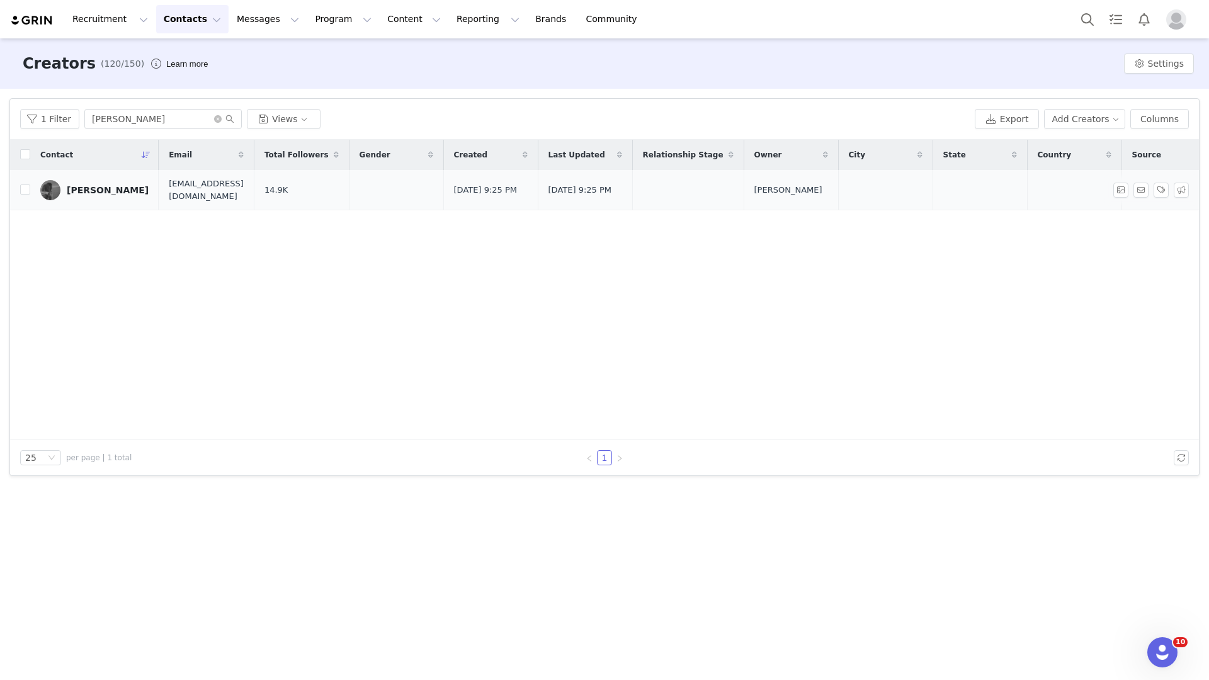
click at [124, 185] on div "[PERSON_NAME]" at bounding box center [108, 190] width 82 height 10
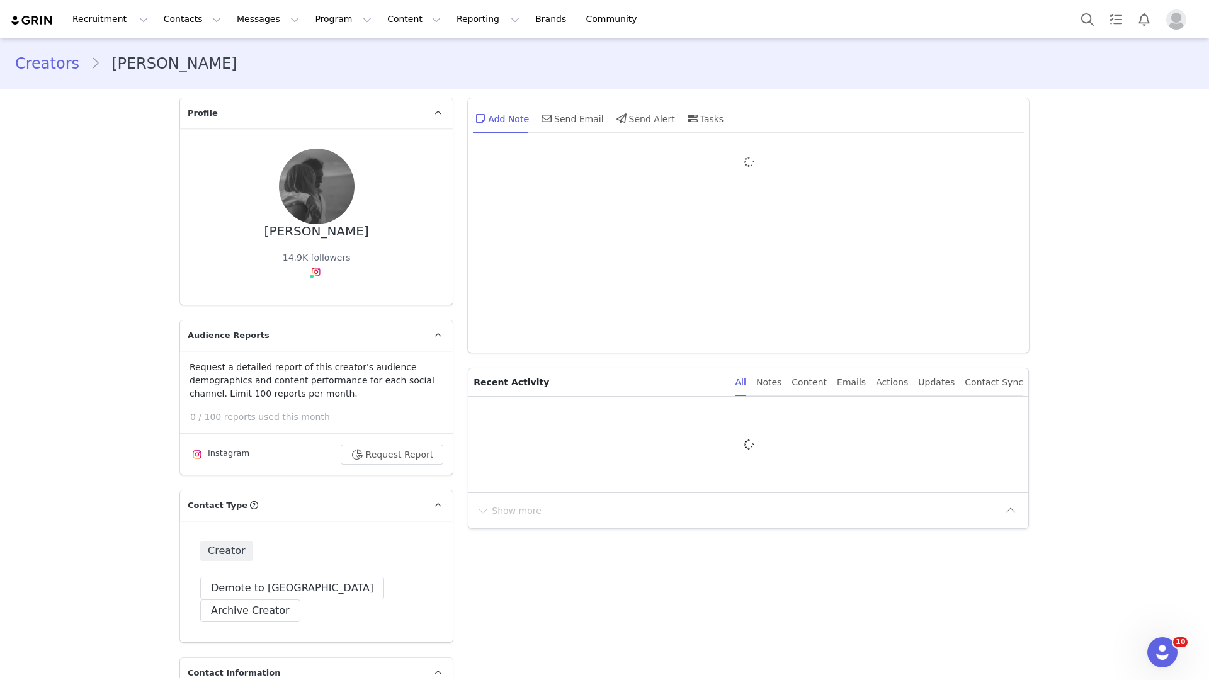
type input "+1 ([GEOGRAPHIC_DATA])"
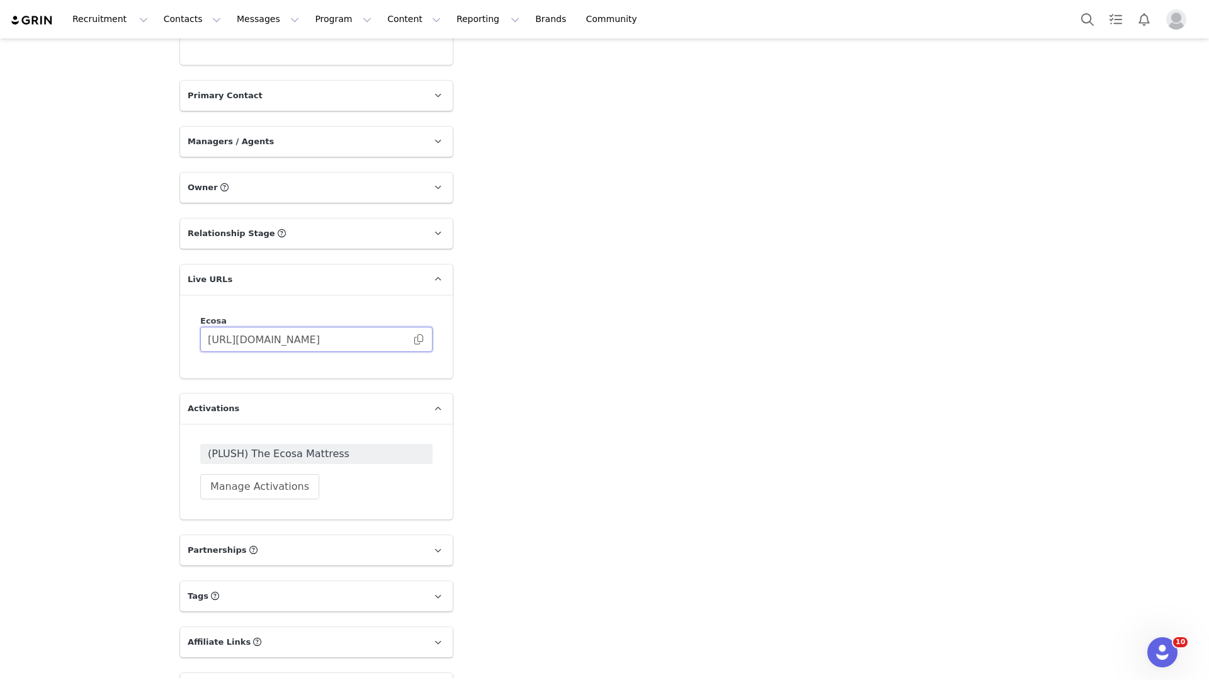
click at [342, 327] on input "[URL][DOMAIN_NAME]" at bounding box center [316, 339] width 232 height 25
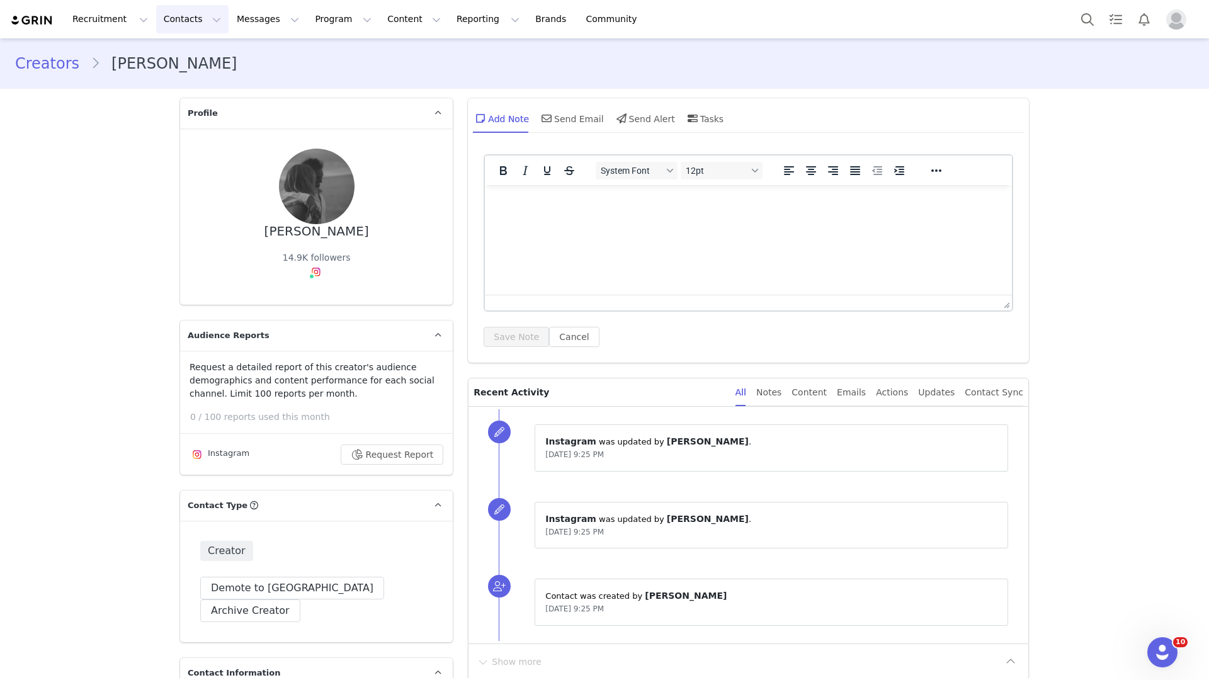
click at [174, 21] on button "Contacts Contacts" at bounding box center [192, 19] width 72 height 28
click at [177, 60] on p "Creators" at bounding box center [176, 55] width 38 height 13
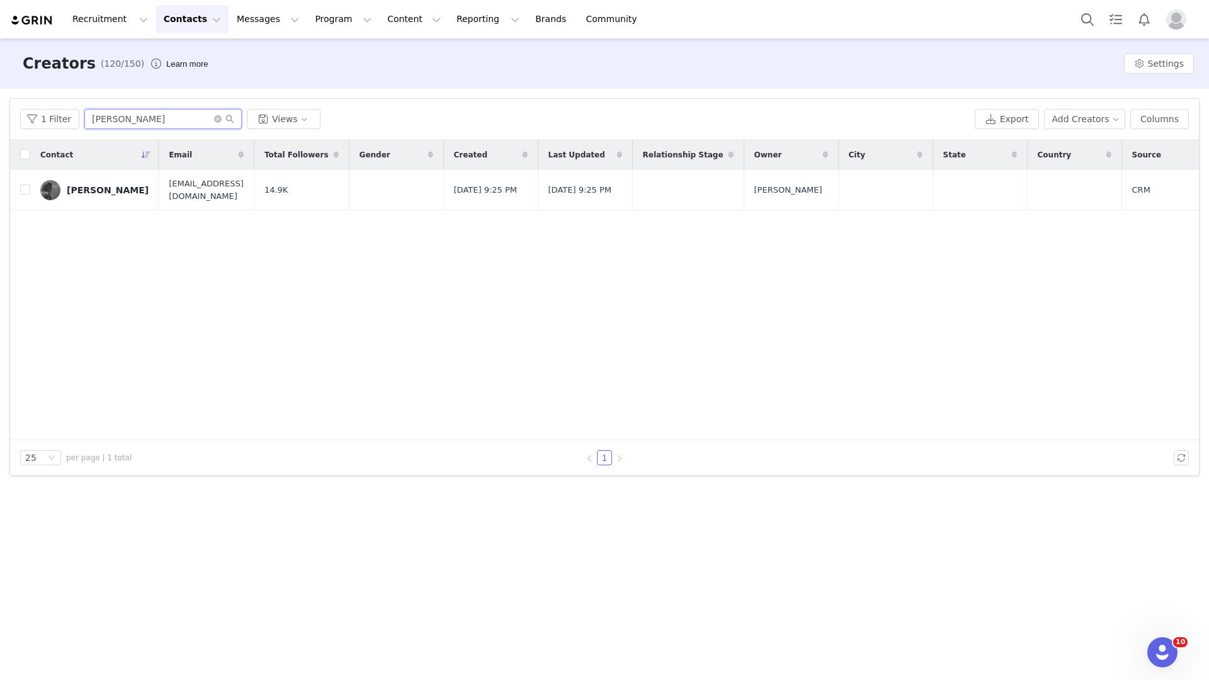
click at [127, 120] on input "[PERSON_NAME]" at bounding box center [162, 119] width 157 height 20
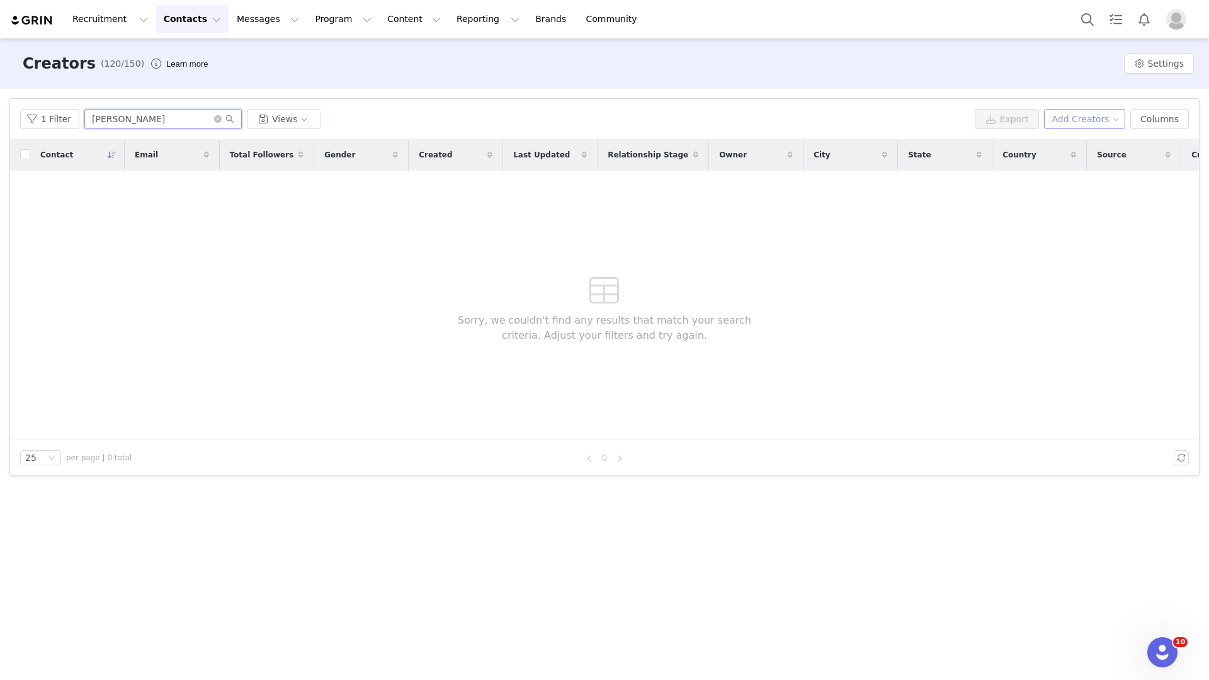
type input "[PERSON_NAME]"
click at [1070, 120] on button "Add Creators" at bounding box center [1085, 119] width 82 height 20
click at [1061, 146] on span "Add a Creator" at bounding box center [1087, 144] width 61 height 14
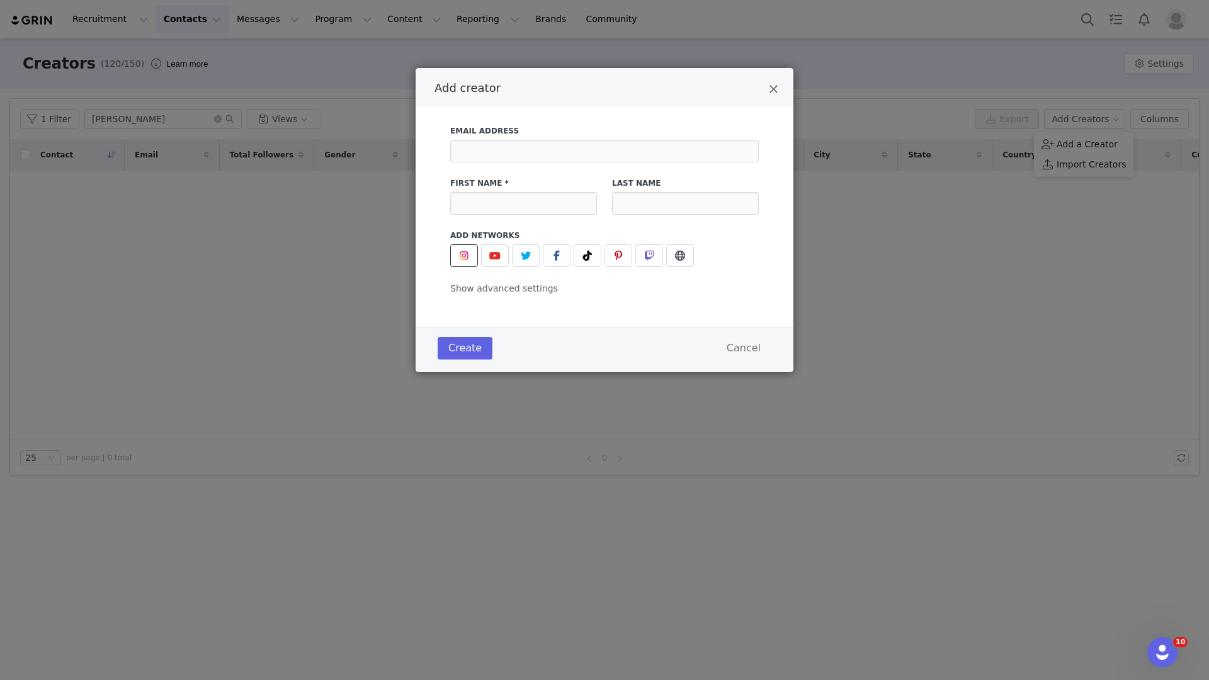
click at [461, 262] on span "Add creator" at bounding box center [464, 255] width 15 height 15
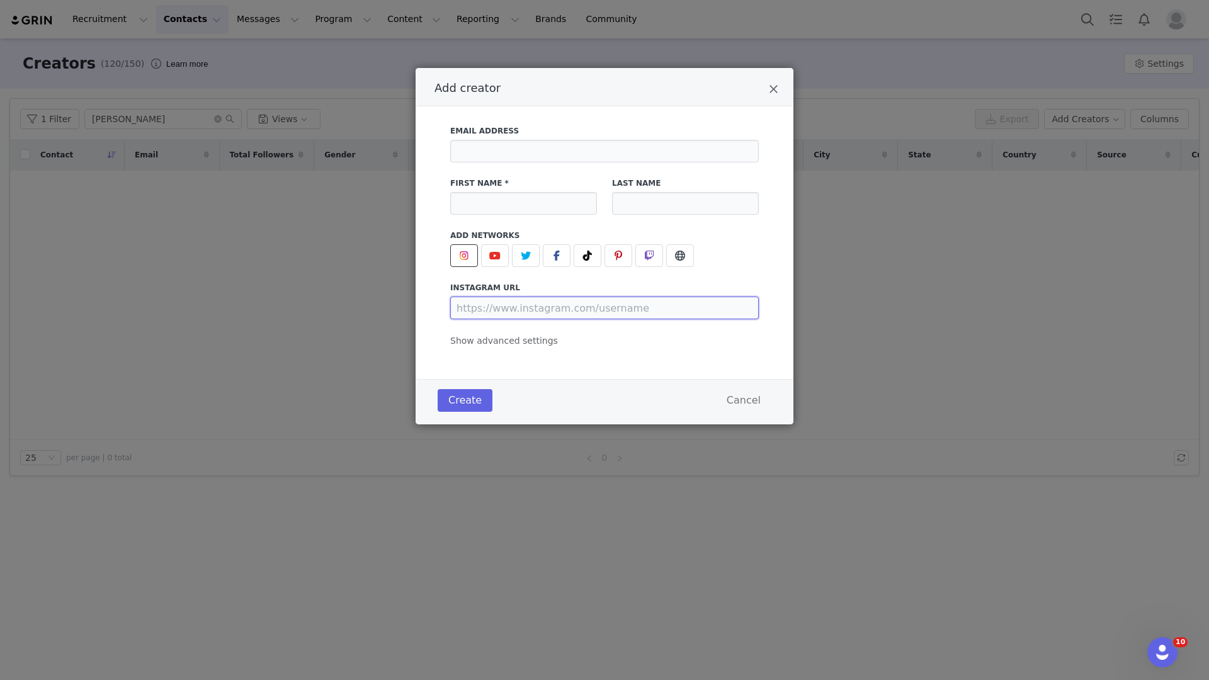
click at [506, 309] on input "Add creator" at bounding box center [604, 308] width 309 height 23
paste input "[URL][DOMAIN_NAME]"
type input "[URL][DOMAIN_NAME][DOMAIN_NAME]"
click at [511, 309] on input "[URL][DOMAIN_NAME][DOMAIN_NAME]" at bounding box center [604, 308] width 309 height 23
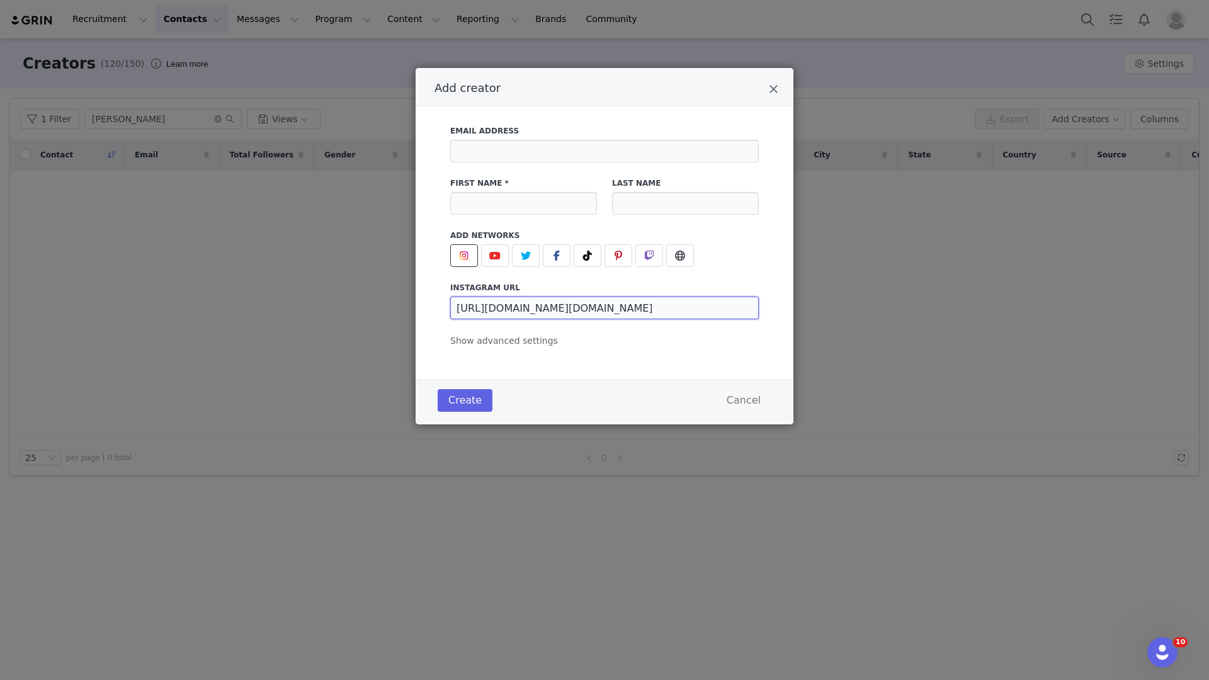
click at [511, 309] on input "[URL][DOMAIN_NAME][DOMAIN_NAME]" at bounding box center [604, 308] width 309 height 23
paste input "[URL][DOMAIN_NAME]"
type input "[URL][DOMAIN_NAME]"
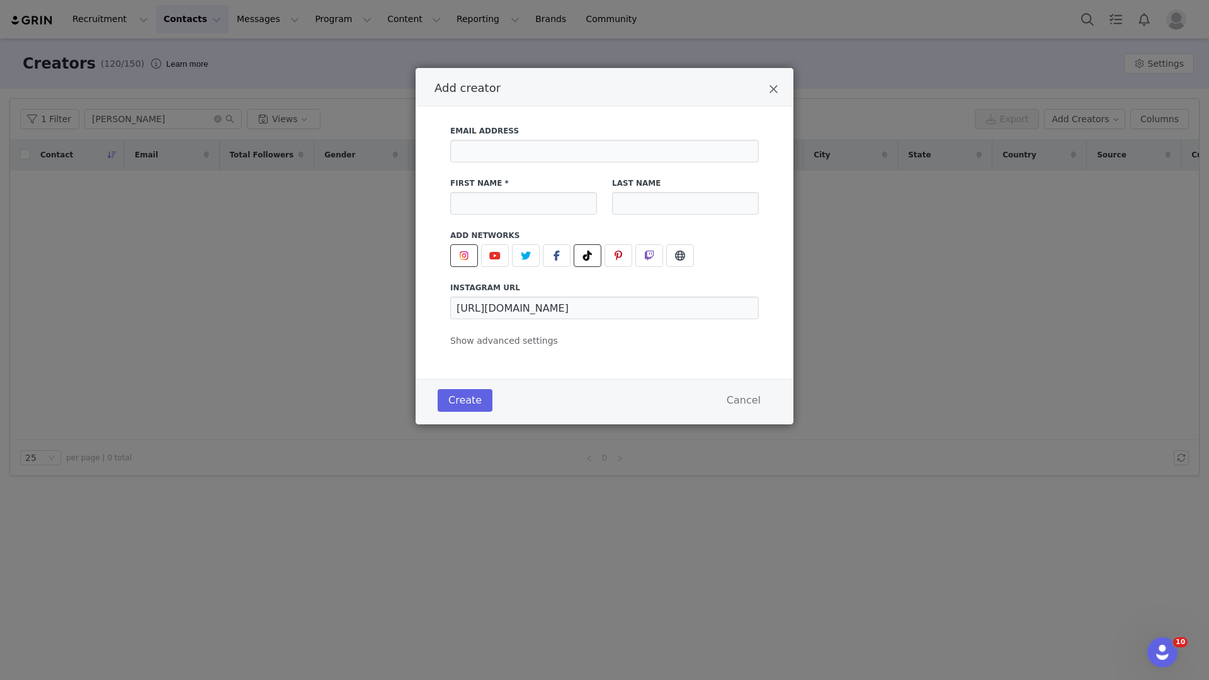
click at [586, 260] on icon "Add creator" at bounding box center [587, 256] width 9 height 10
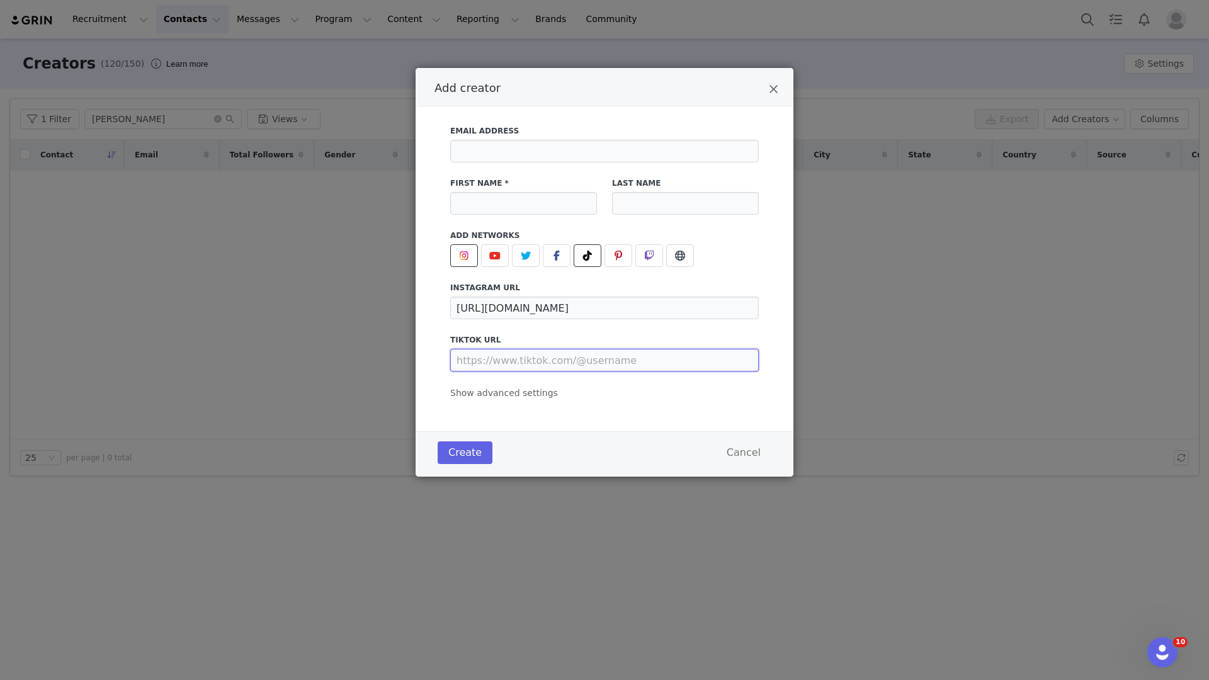
click at [488, 363] on input "Add creator" at bounding box center [604, 360] width 309 height 23
paste input "[URL][DOMAIN_NAME]"
type input "[URL][DOMAIN_NAME]"
click at [529, 200] on input "Add creator" at bounding box center [523, 203] width 147 height 23
type input "[PERSON_NAME]"
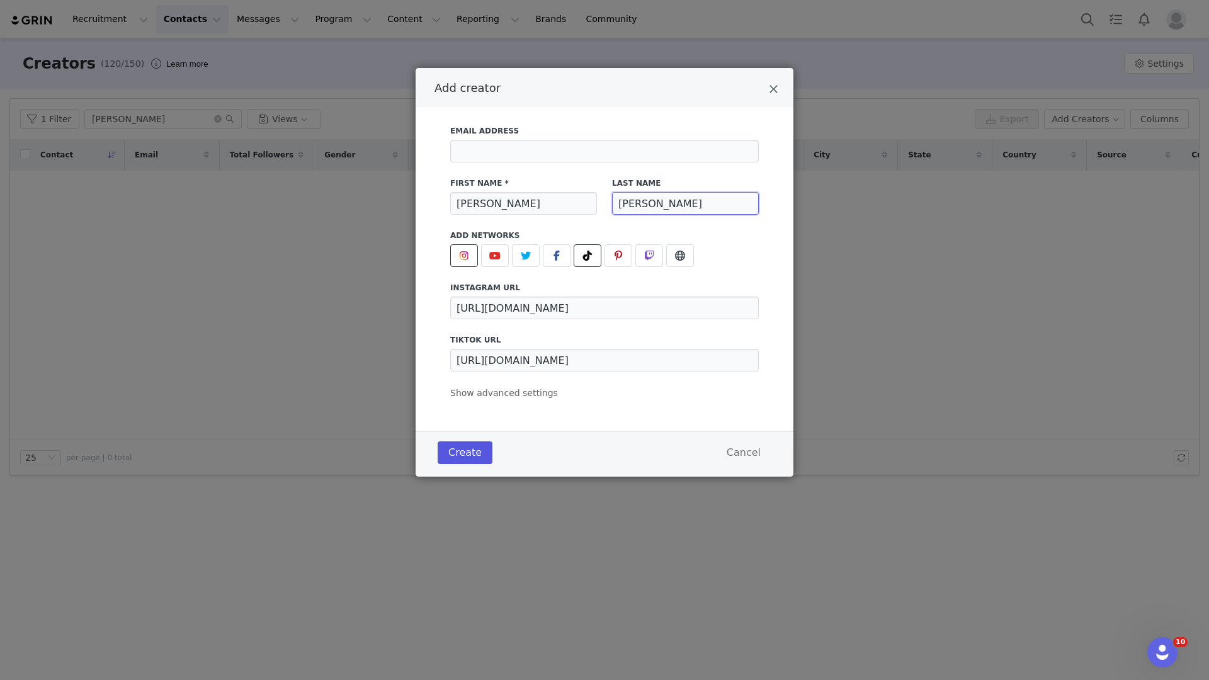
type input "[PERSON_NAME]"
click at [475, 449] on button "Create" at bounding box center [465, 453] width 55 height 23
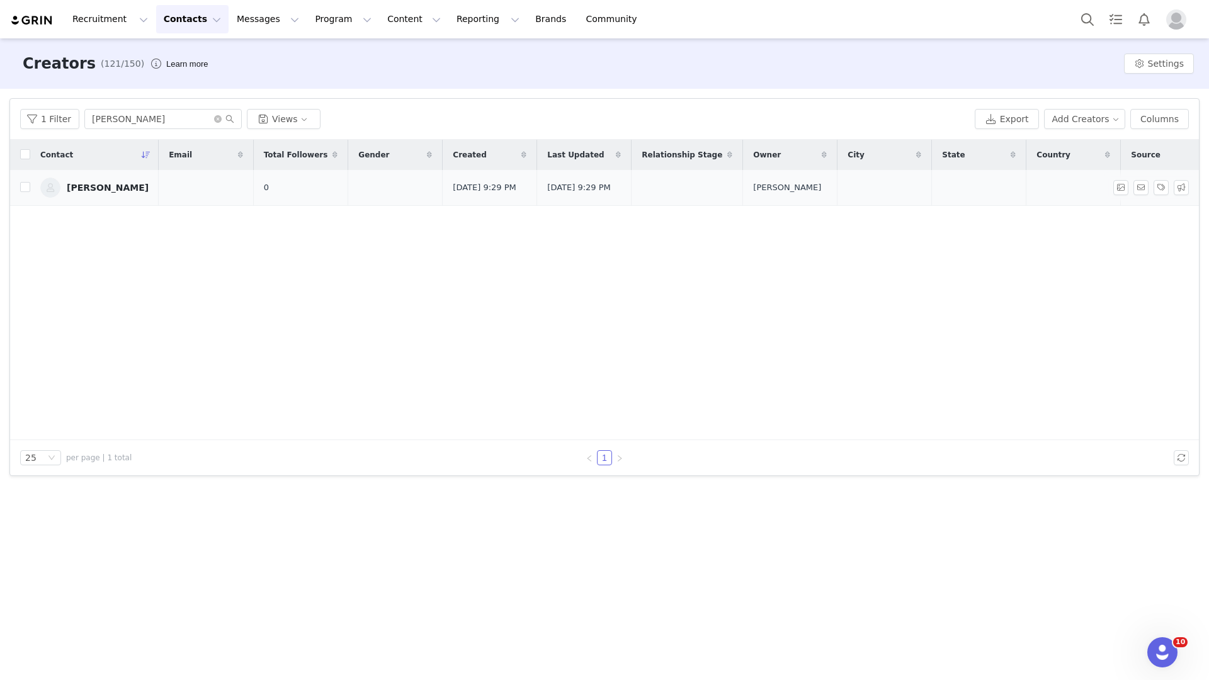
click at [114, 188] on div "[PERSON_NAME]" at bounding box center [108, 188] width 82 height 10
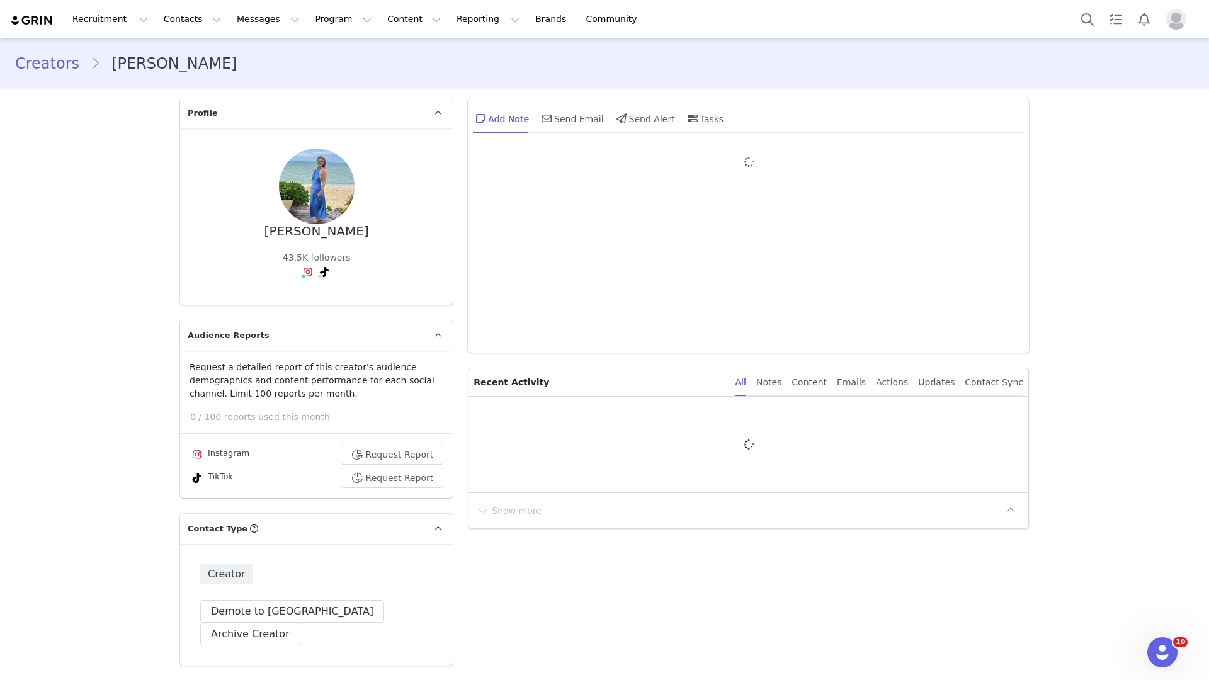
type input "+1 ([GEOGRAPHIC_DATA])"
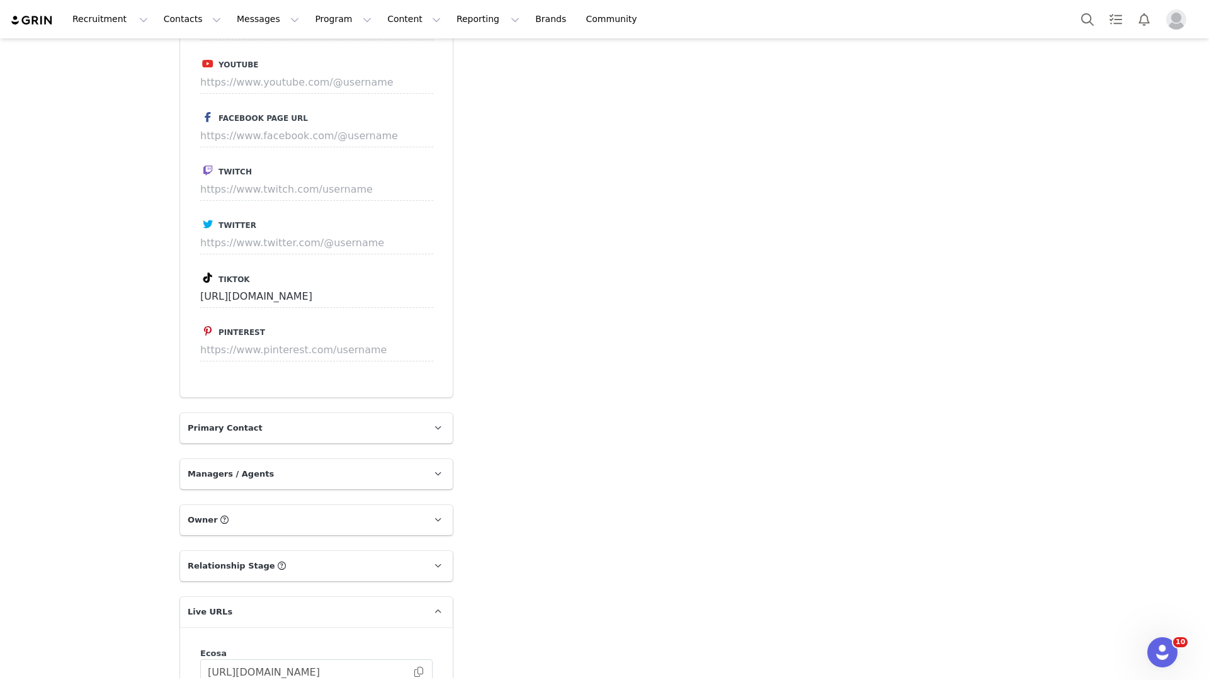
scroll to position [1756, 0]
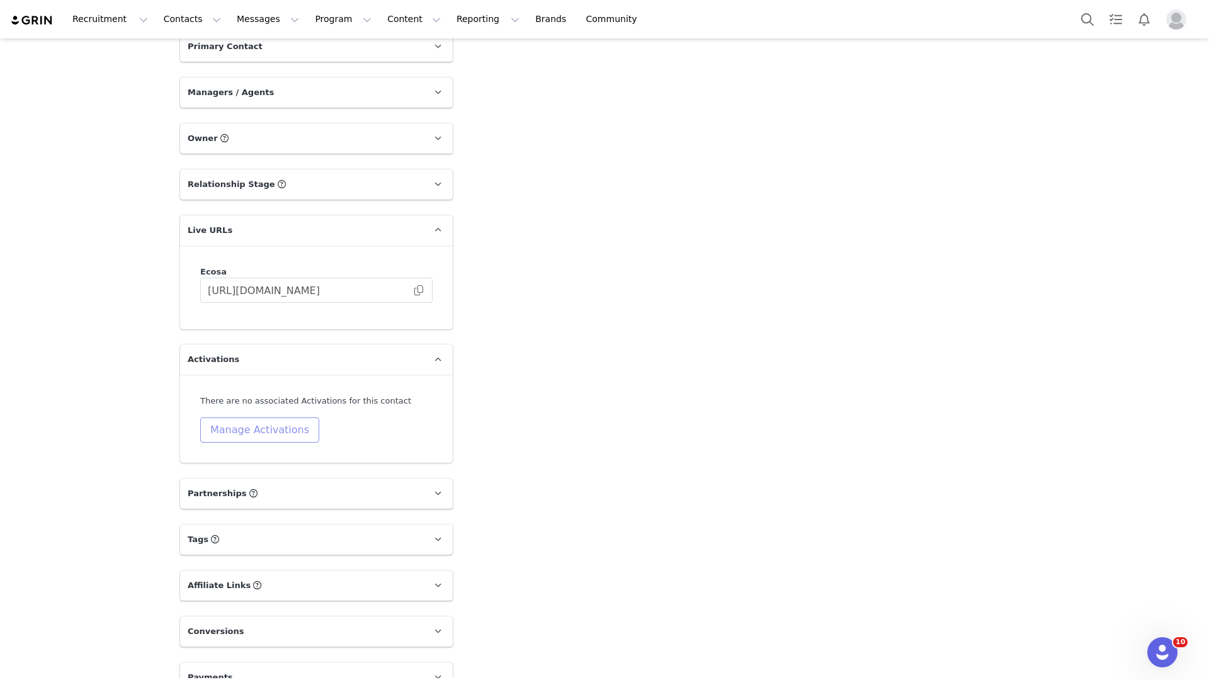
click at [264, 418] on button "Manage Activations" at bounding box center [259, 430] width 119 height 25
click at [253, 462] on div "Select Activation" at bounding box center [222, 455] width 123 height 19
click at [274, 457] on div "Select Activation" at bounding box center [222, 455] width 123 height 19
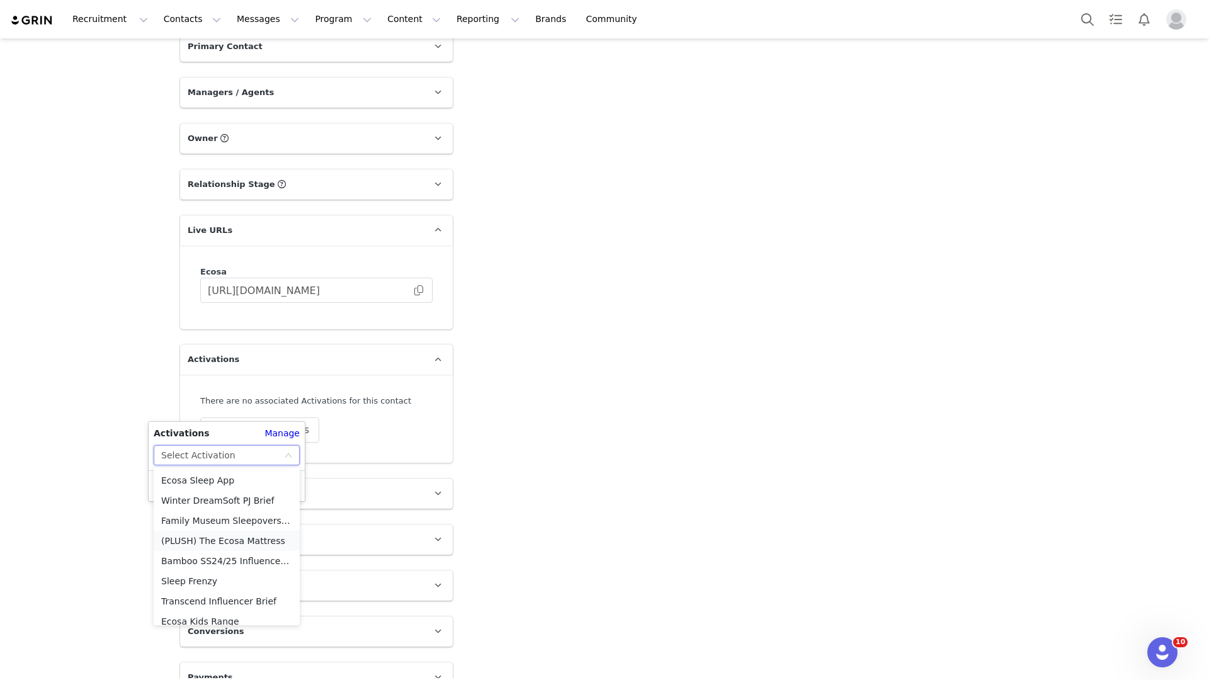
click at [220, 545] on li "(PLUSH) The Ecosa Mattress" at bounding box center [227, 541] width 146 height 20
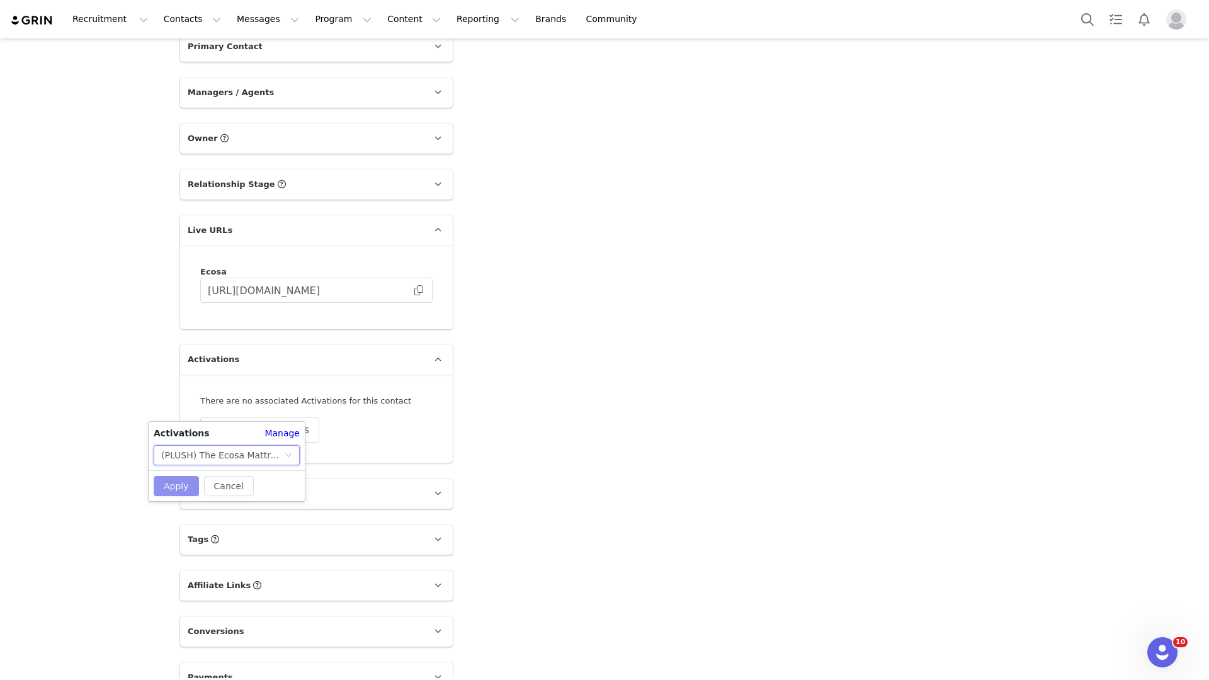
click at [185, 479] on button "Apply" at bounding box center [176, 486] width 45 height 20
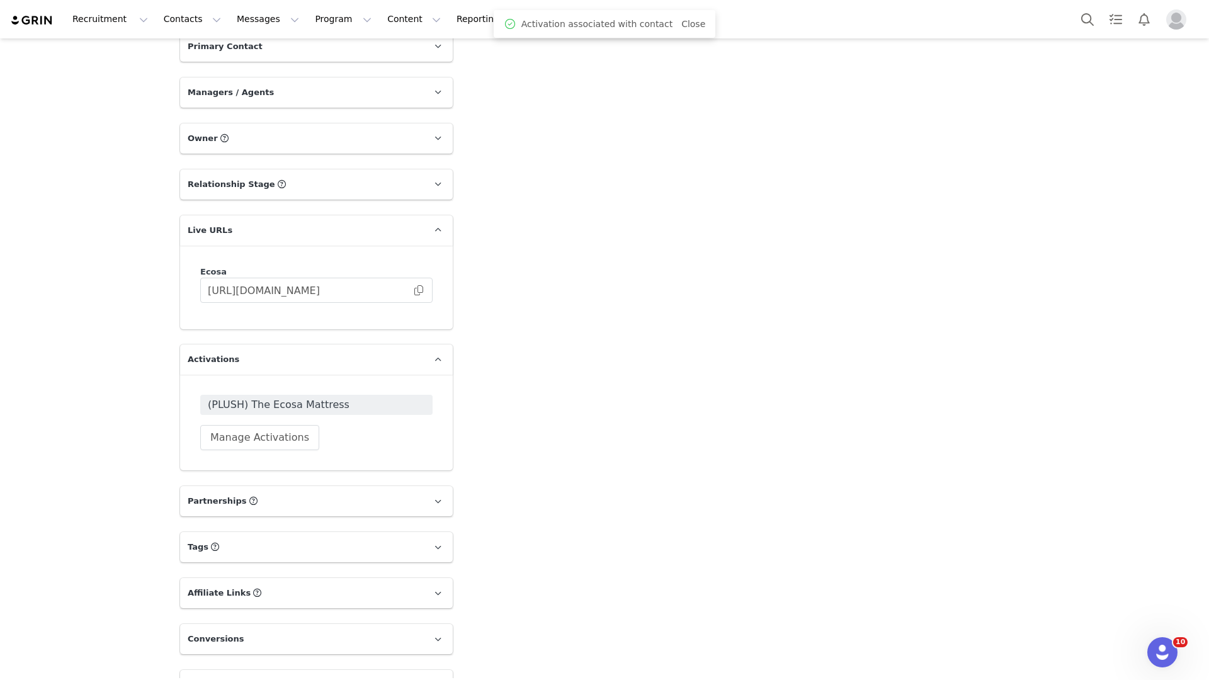
click at [296, 397] on span "(PLUSH) The Ecosa Mattress" at bounding box center [316, 404] width 217 height 15
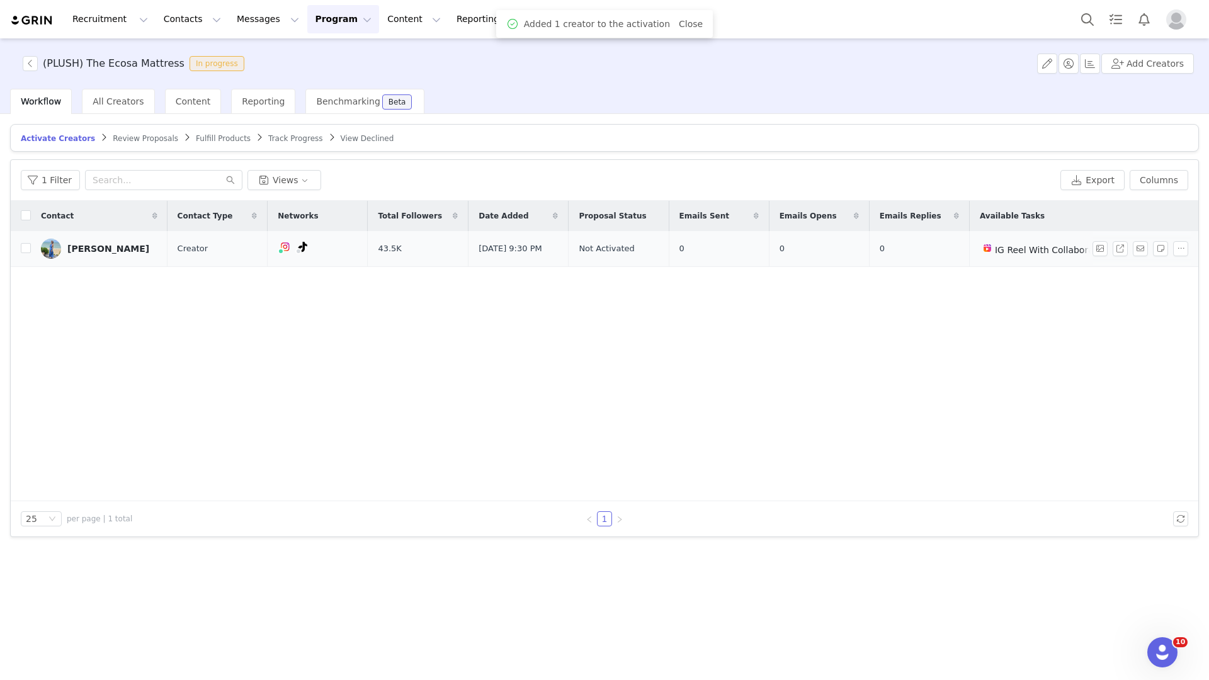
click at [1057, 248] on span "IG Reel With Collaborator Function (0/1)" at bounding box center [1083, 250] width 176 height 10
click at [106, 248] on div "[PERSON_NAME]" at bounding box center [108, 249] width 82 height 10
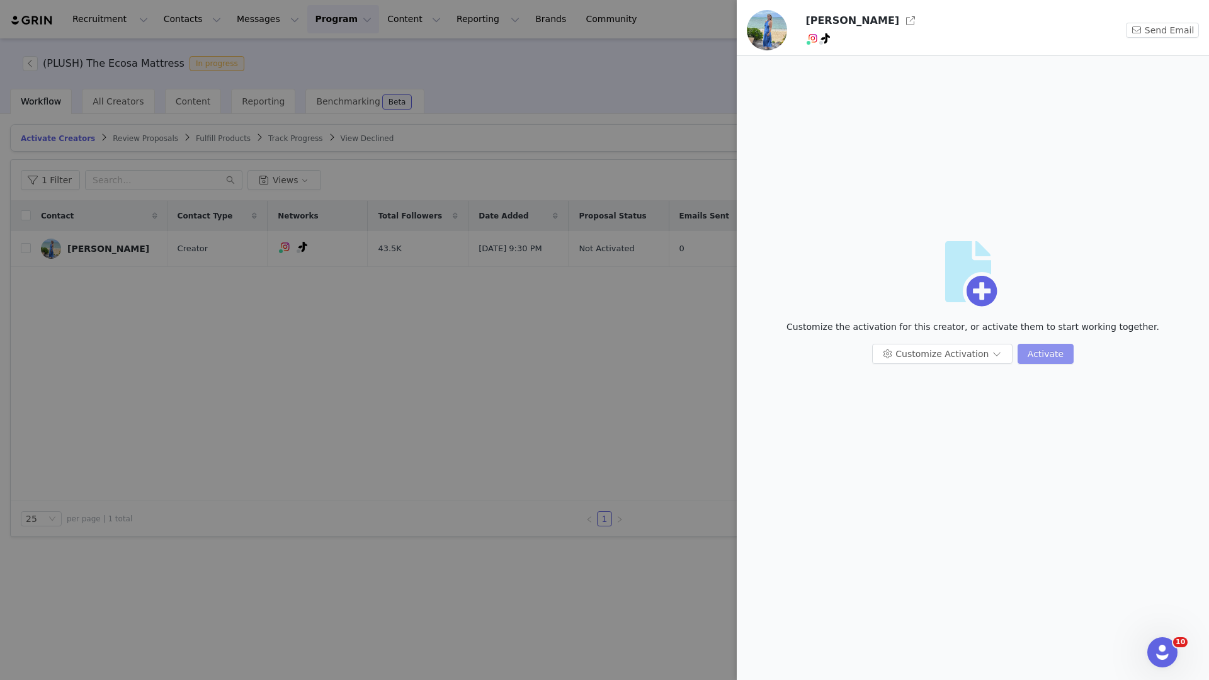
click at [1031, 347] on button "Activate" at bounding box center [1046, 354] width 56 height 20
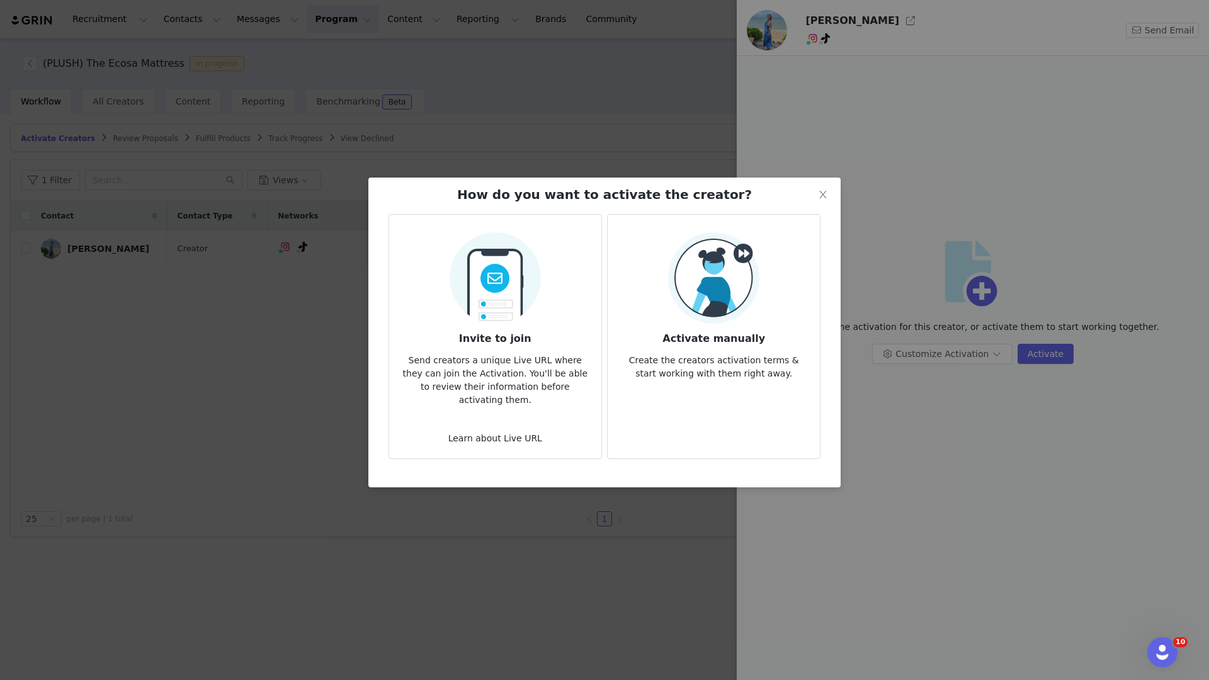
click at [725, 298] on img at bounding box center [713, 277] width 91 height 91
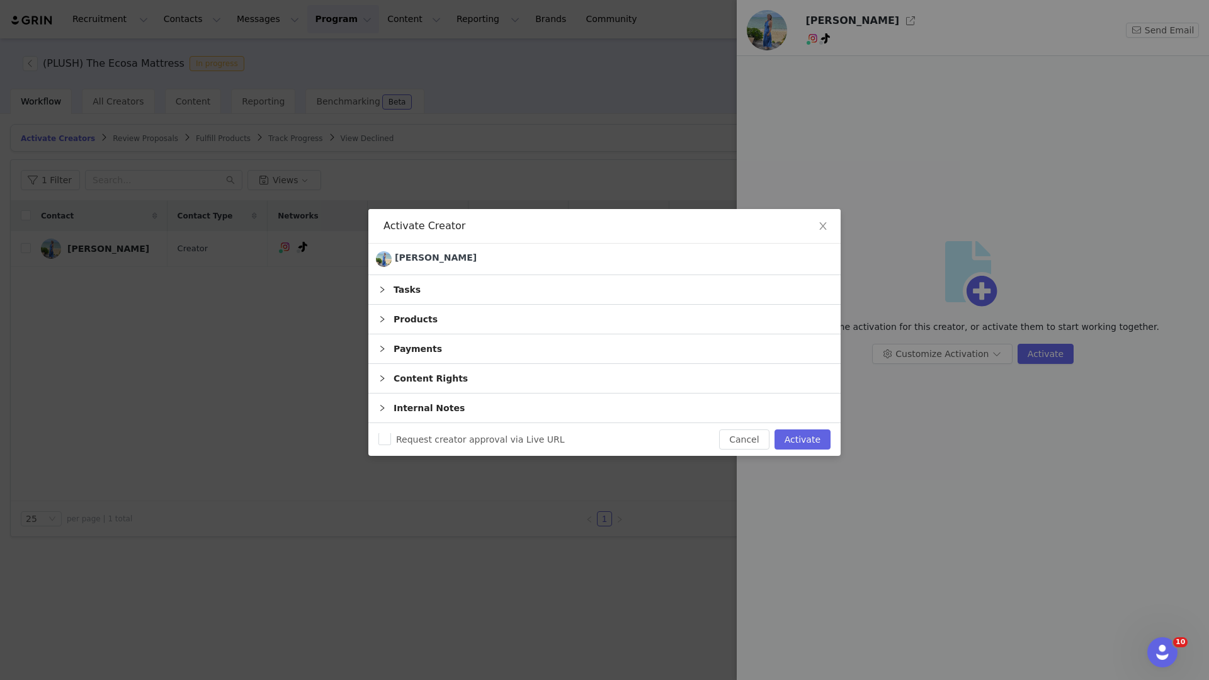
click at [696, 296] on div "Tasks" at bounding box center [605, 289] width 472 height 29
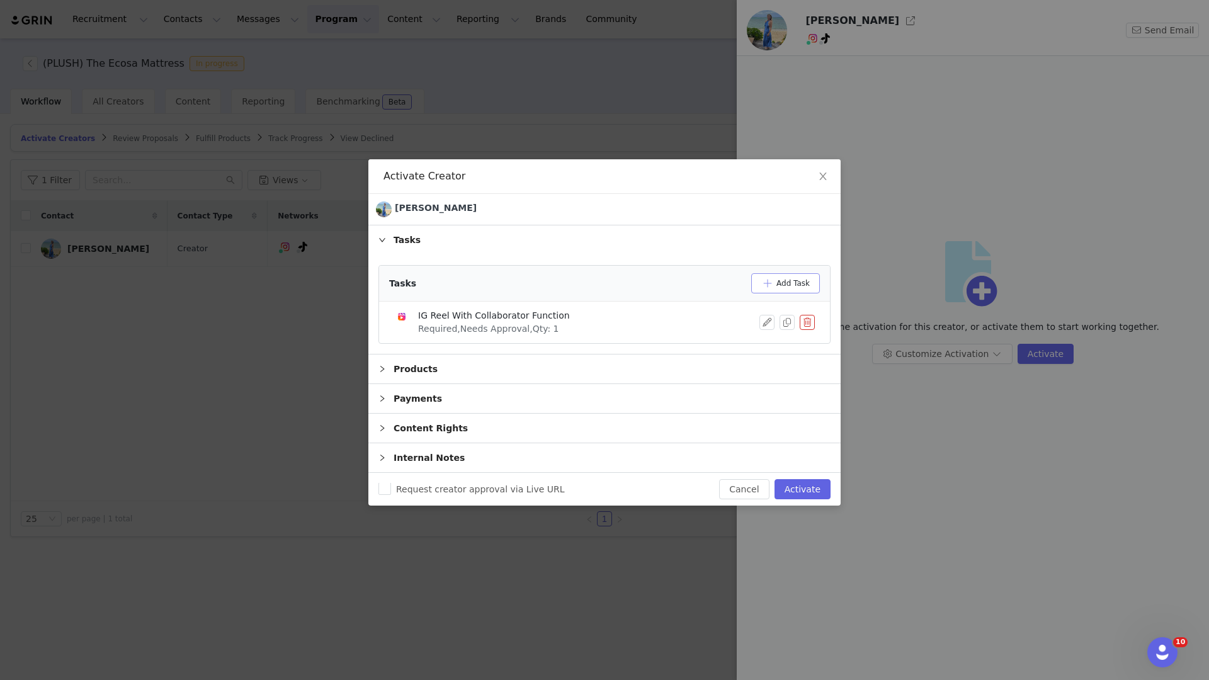
click at [758, 283] on button "Add Task" at bounding box center [785, 283] width 69 height 20
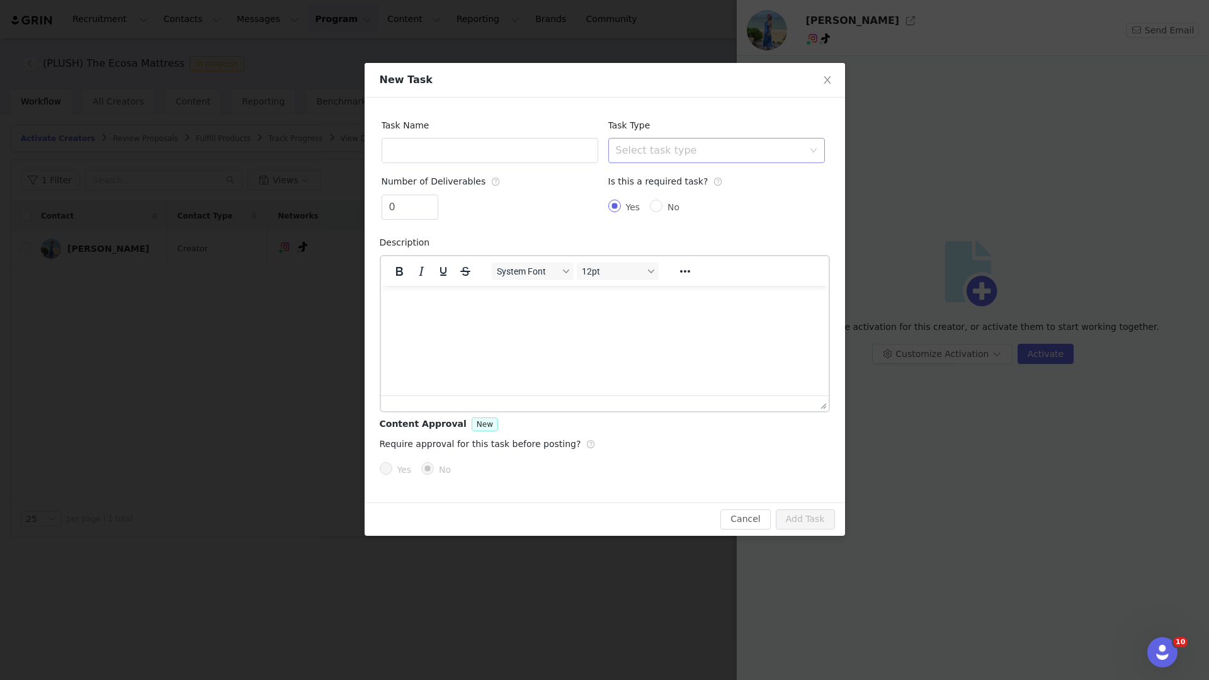
click at [649, 157] on div "Select task type" at bounding box center [712, 151] width 193 height 24
click at [654, 265] on li "TikTok Video" at bounding box center [716, 259] width 217 height 20
click at [505, 166] on div "Task Name" at bounding box center [490, 141] width 227 height 56
click at [505, 159] on input "text" at bounding box center [490, 150] width 217 height 25
type input "TT"
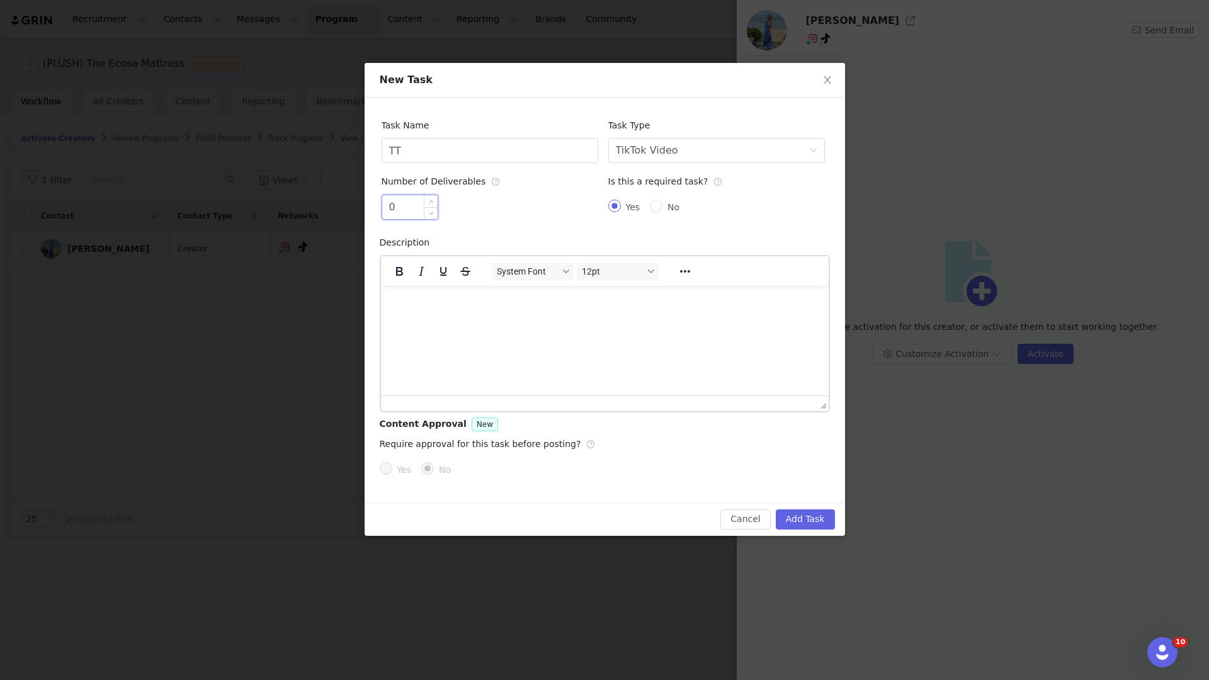
click at [403, 203] on input "0" at bounding box center [409, 207] width 55 height 24
type input "1"
click at [490, 319] on html at bounding box center [604, 302] width 448 height 34
click at [397, 468] on span "Yes" at bounding box center [404, 470] width 25 height 10
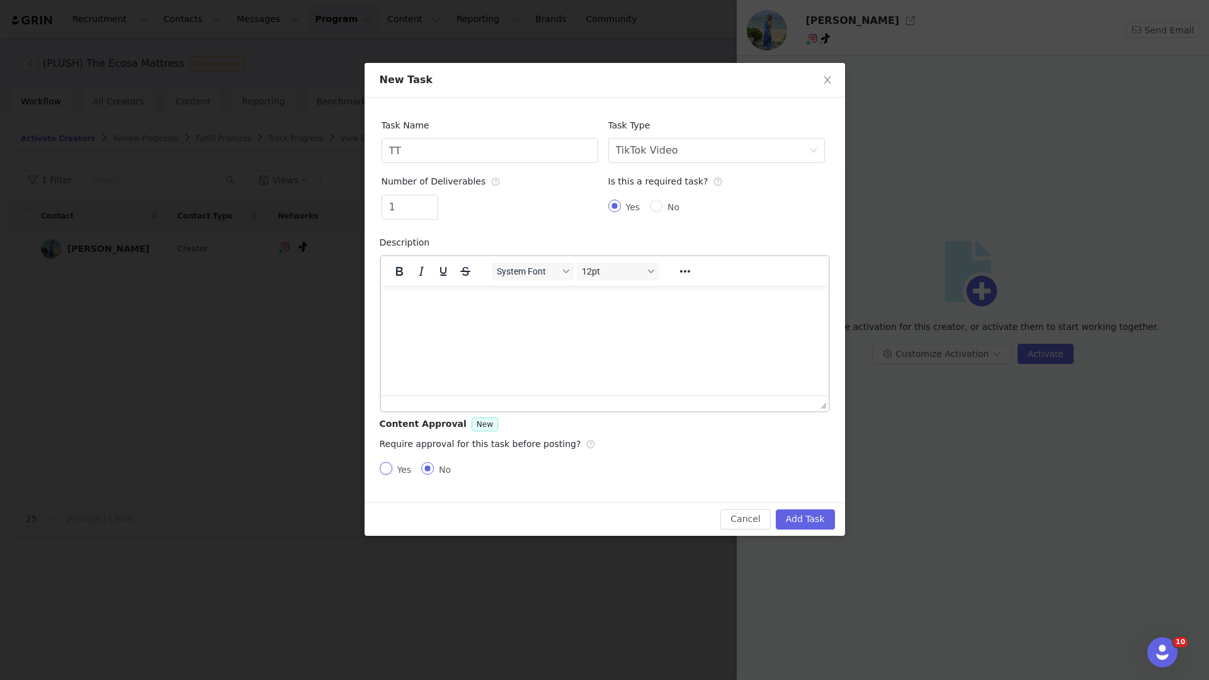
click at [392, 468] on input "Yes" at bounding box center [386, 468] width 13 height 13
radio input "true"
radio input "false"
click at [620, 459] on div "Yes No" at bounding box center [718, 469] width 226 height 25
click at [619, 465] on span "Yes" at bounding box center [629, 469] width 25 height 10
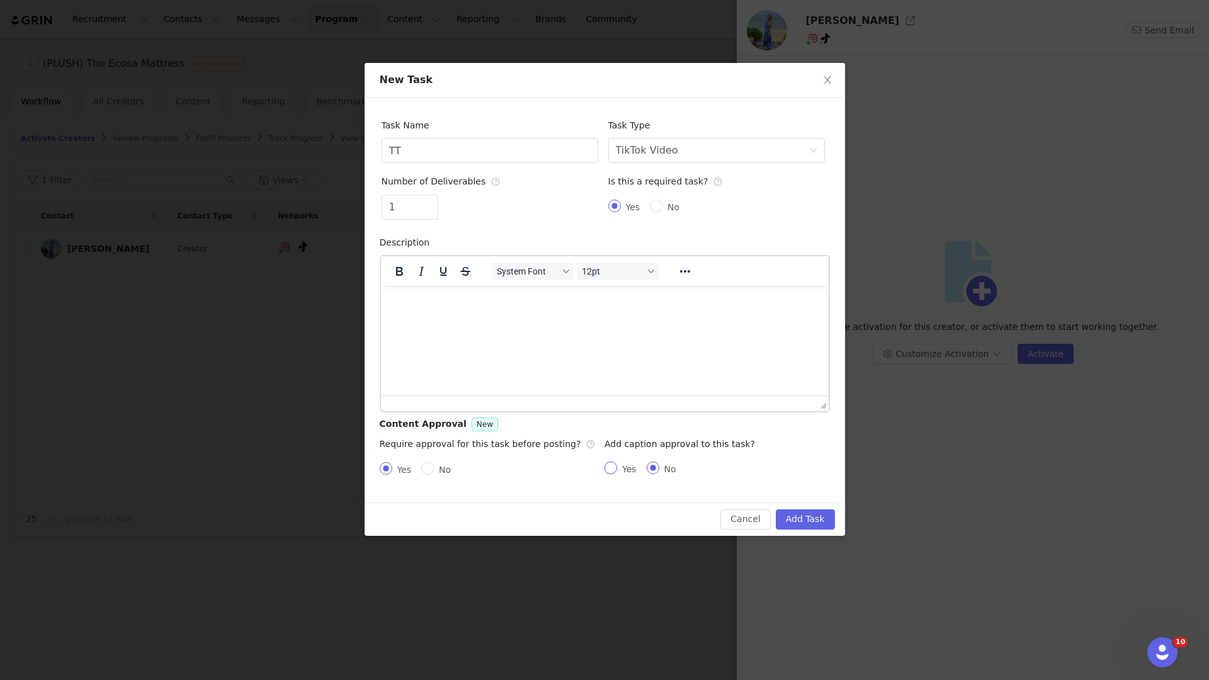
click at [617, 465] on input "Yes" at bounding box center [611, 468] width 13 height 13
radio input "true"
radio input "false"
click at [809, 508] on div "Cancel Add Task" at bounding box center [605, 519] width 481 height 33
click at [809, 520] on button "Add Task" at bounding box center [805, 520] width 59 height 20
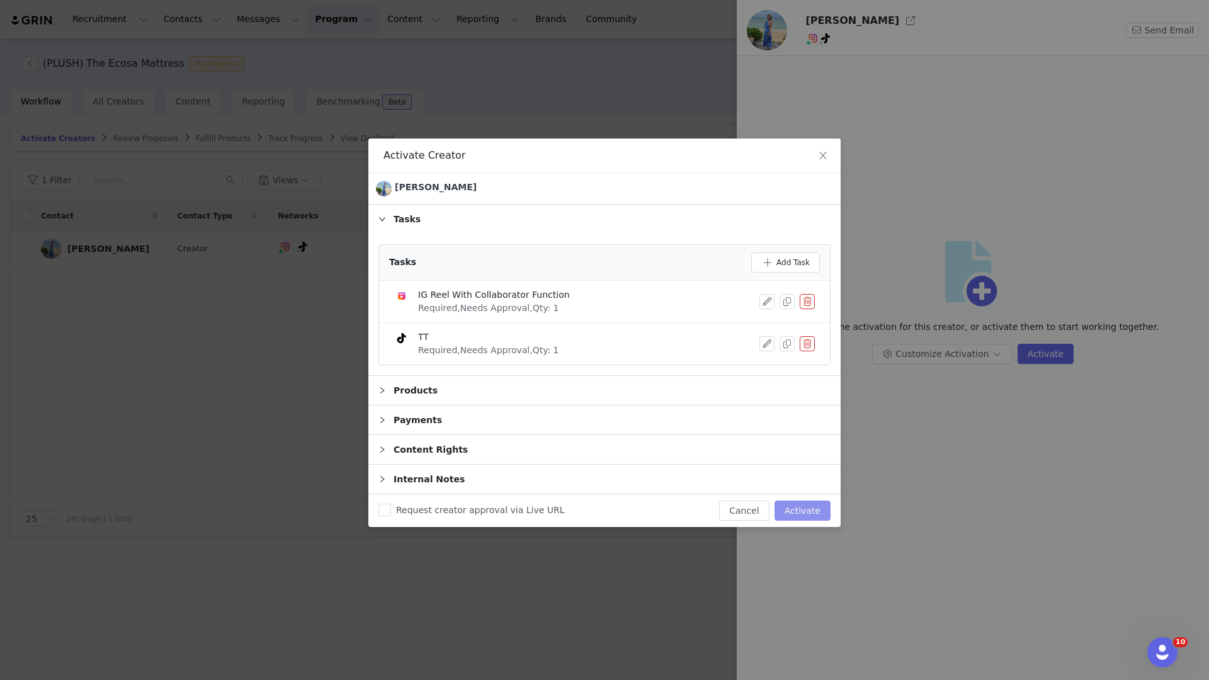
click at [807, 511] on button "Activate" at bounding box center [803, 511] width 56 height 20
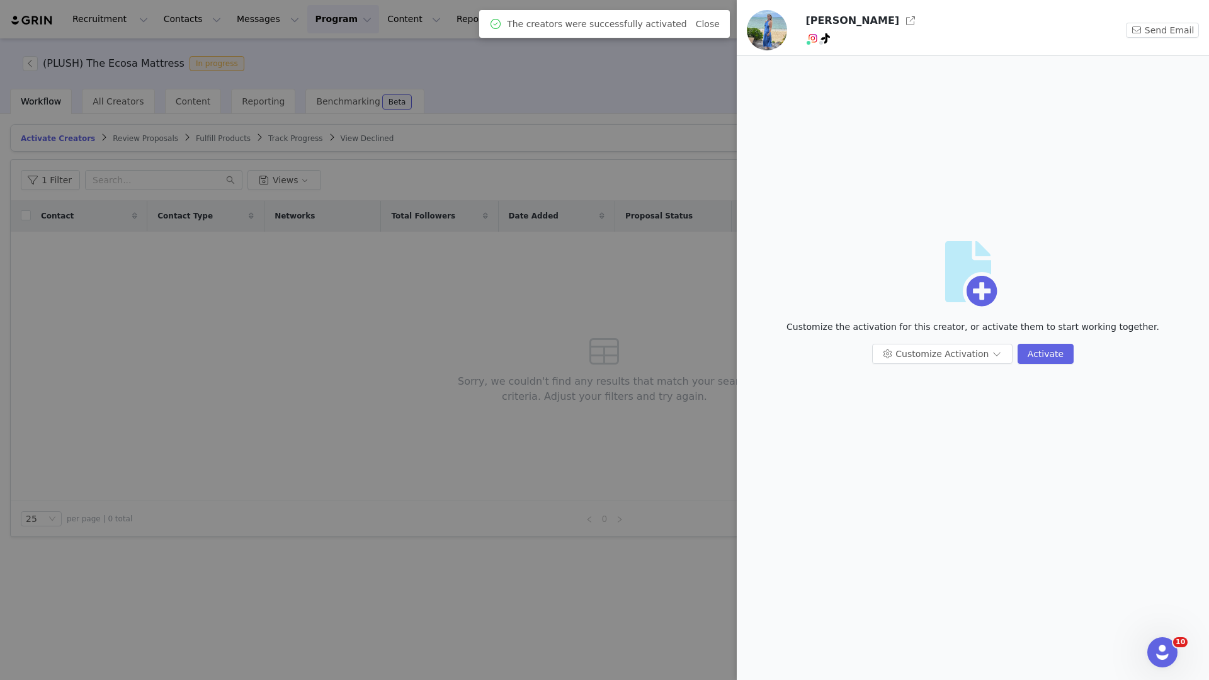
click at [671, 490] on div at bounding box center [604, 340] width 1209 height 680
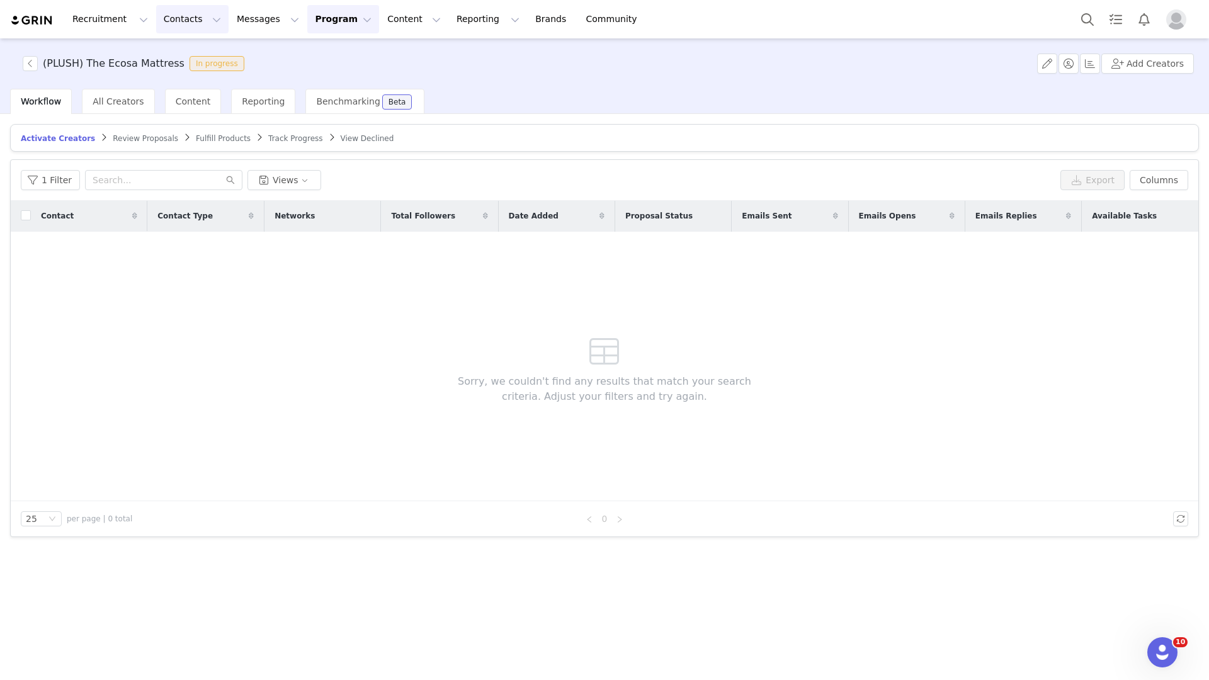
click at [193, 24] on button "Contacts Contacts" at bounding box center [192, 19] width 72 height 28
click at [193, 56] on div "Creators" at bounding box center [197, 55] width 84 height 13
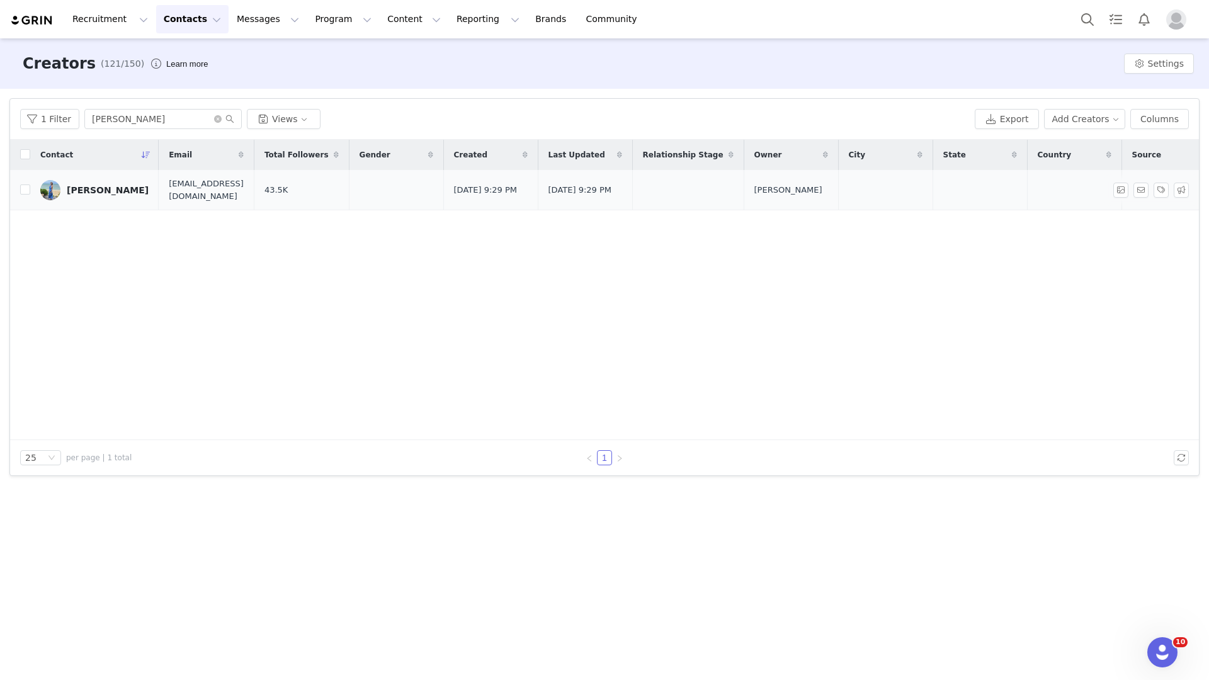
click at [89, 186] on div "[PERSON_NAME]" at bounding box center [108, 190] width 82 height 10
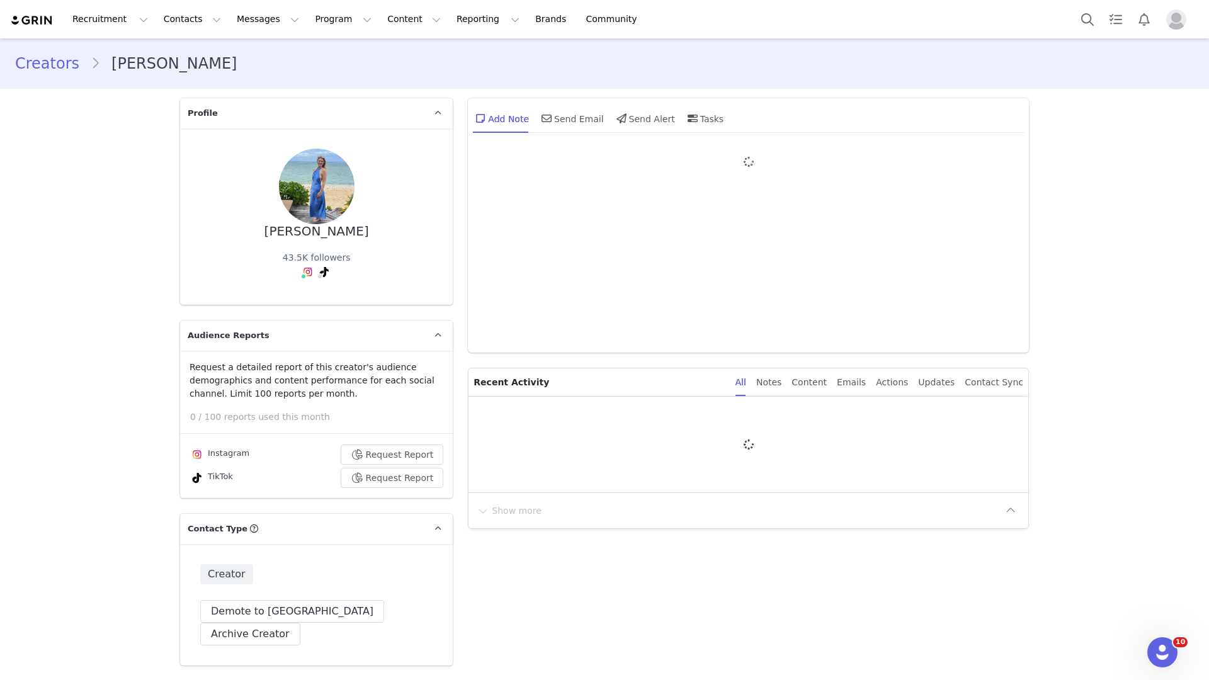
type input "+1 ([GEOGRAPHIC_DATA])"
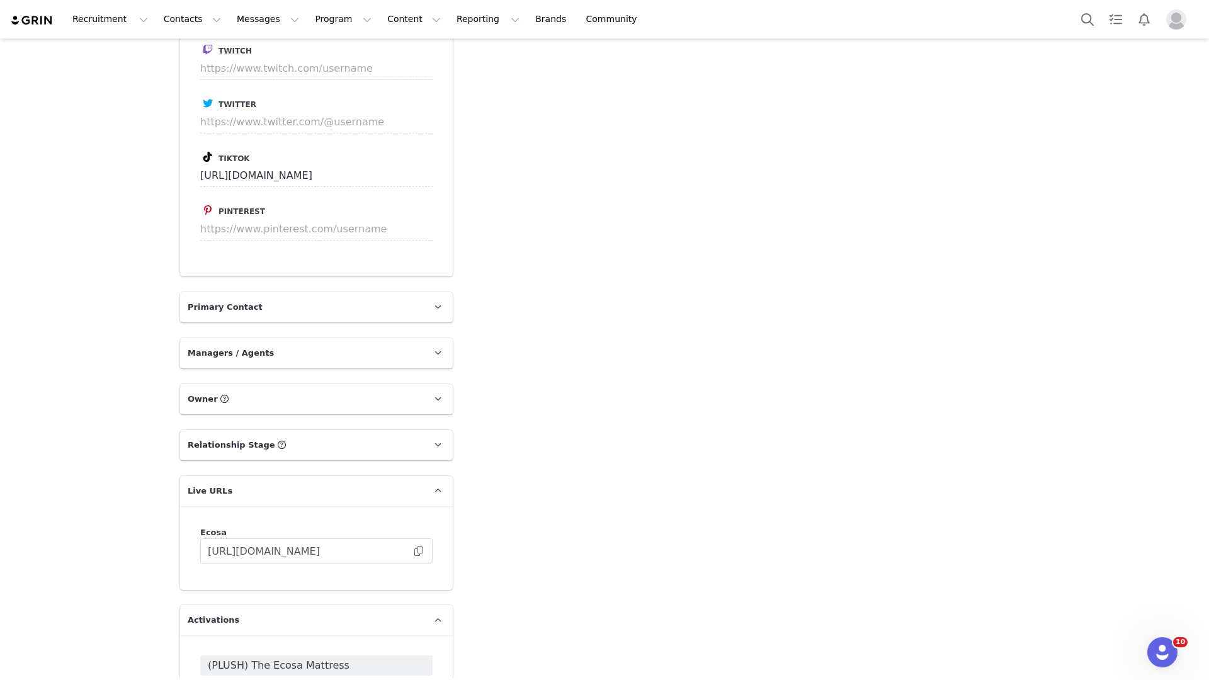
scroll to position [1579, 0]
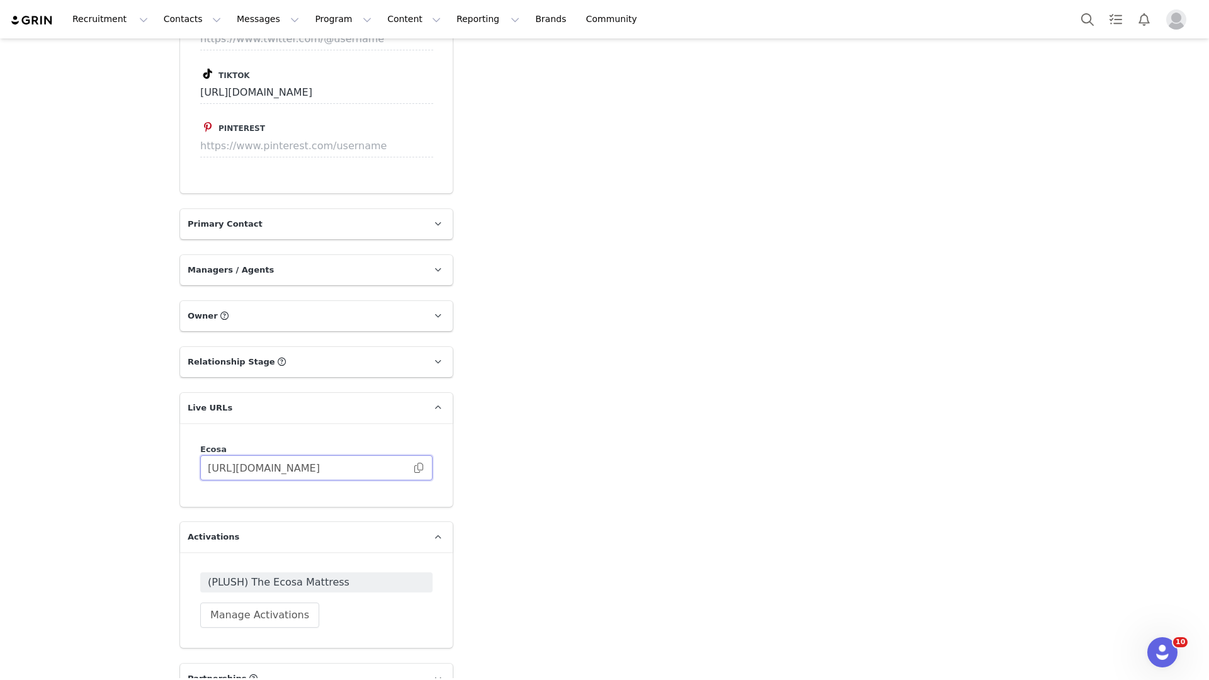
click at [363, 455] on input "[URL][DOMAIN_NAME]" at bounding box center [316, 467] width 232 height 25
